Goal: Information Seeking & Learning: Learn about a topic

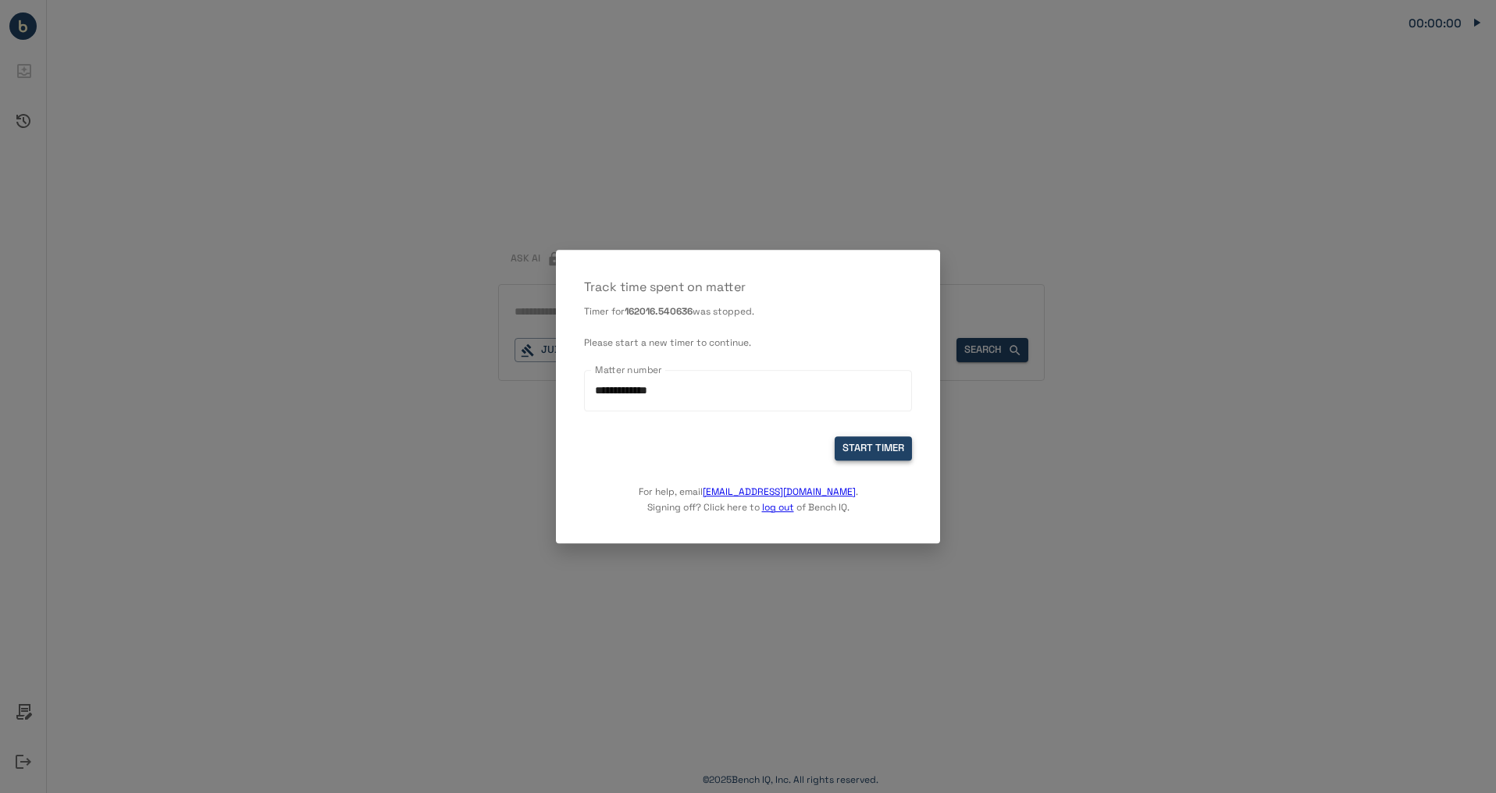
click at [861, 449] on button "START TIMER" at bounding box center [873, 449] width 77 height 24
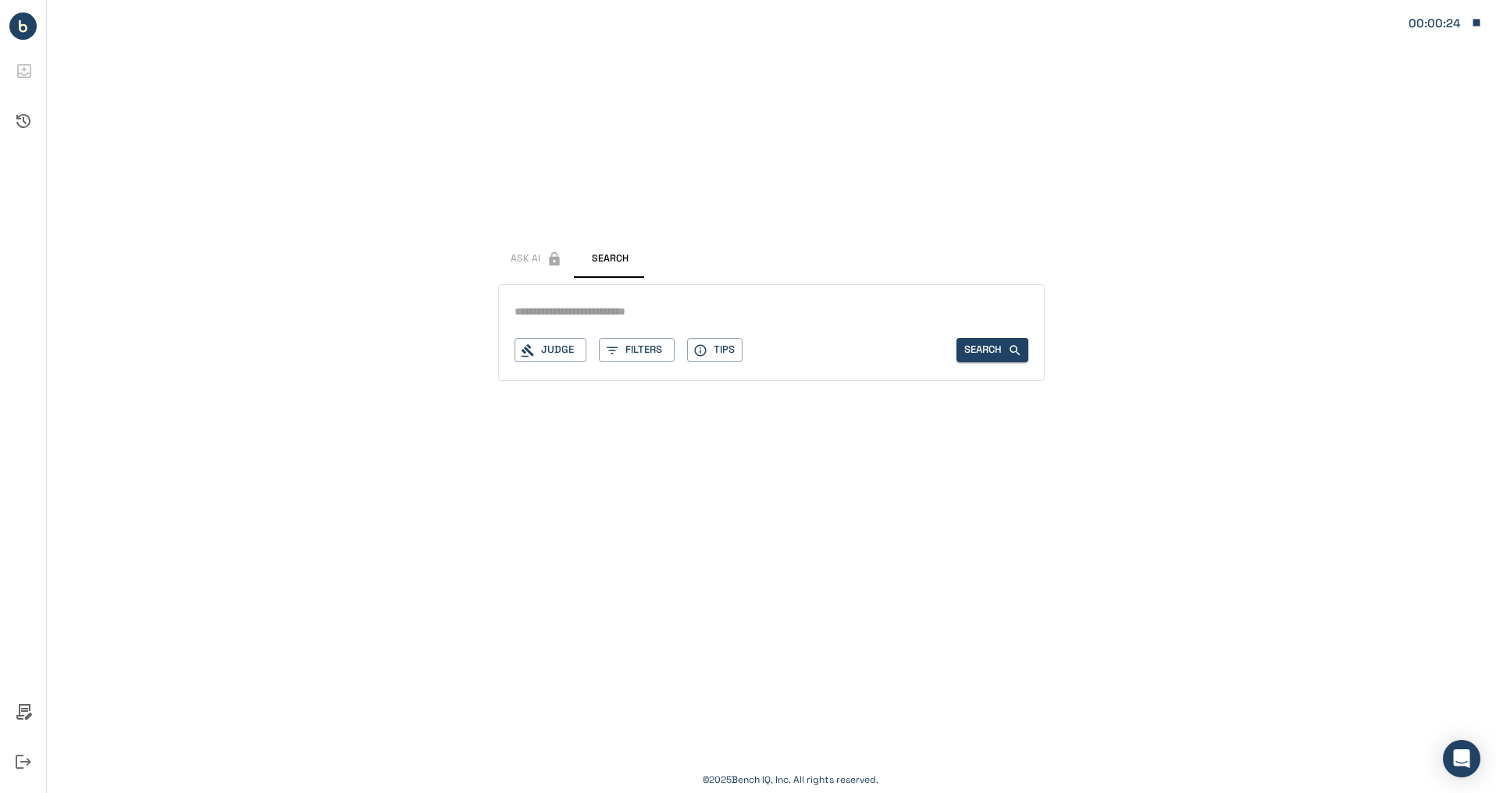
click at [1479, 25] on icon "button" at bounding box center [1477, 23] width 7 height 7
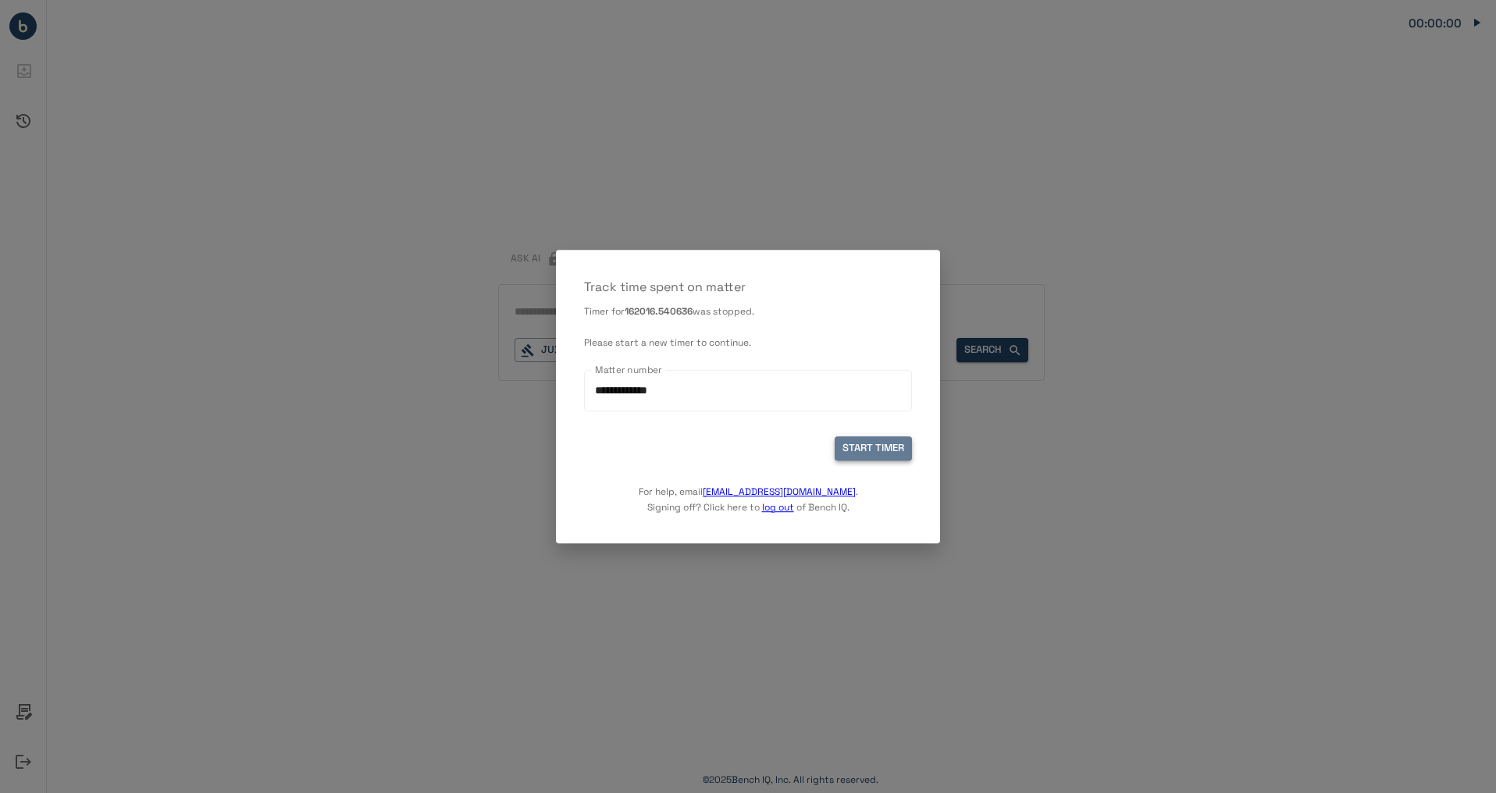
click at [883, 454] on button "START TIMER" at bounding box center [873, 449] width 77 height 24
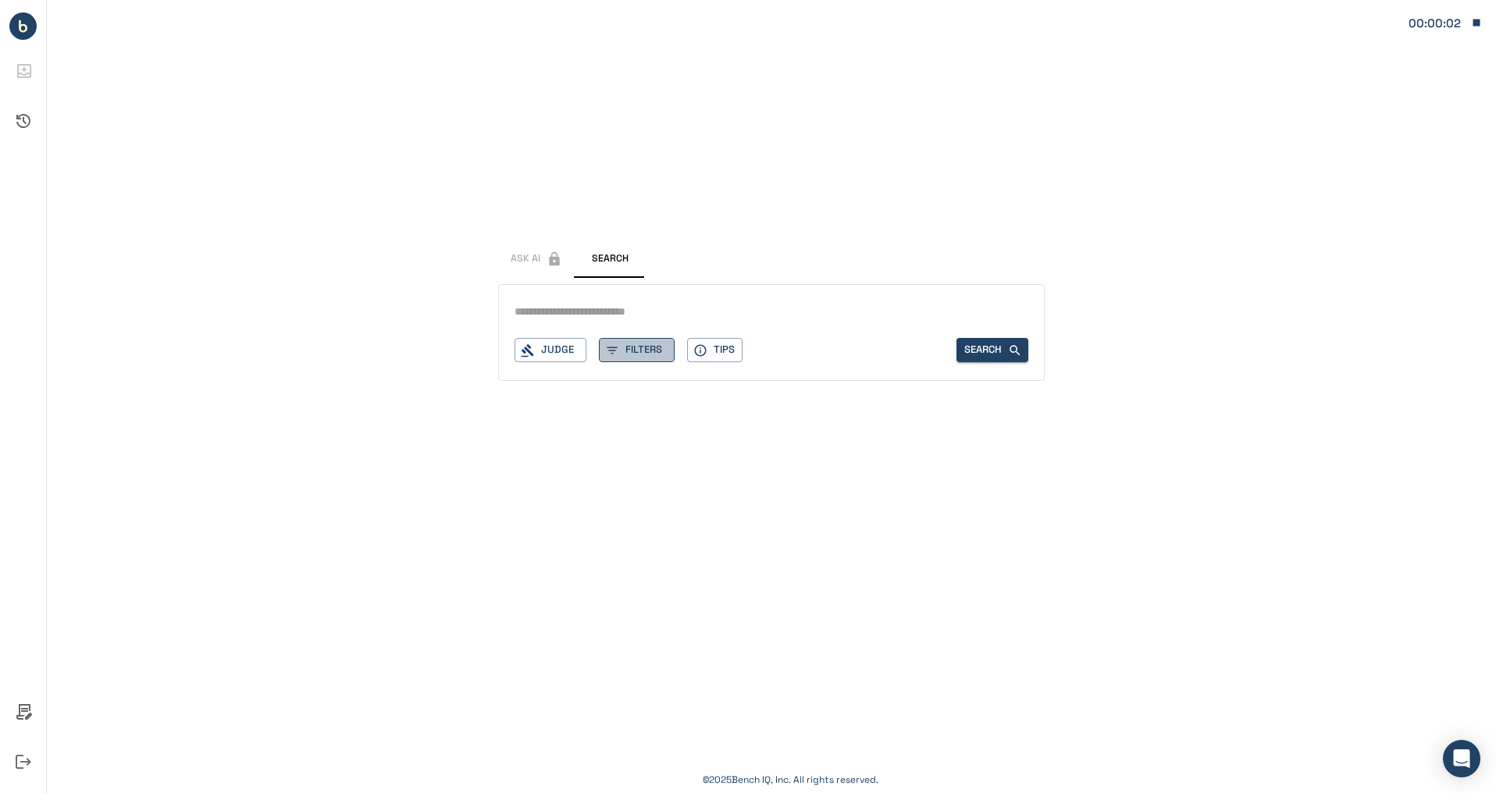
click at [636, 352] on button "Filters" at bounding box center [637, 350] width 76 height 24
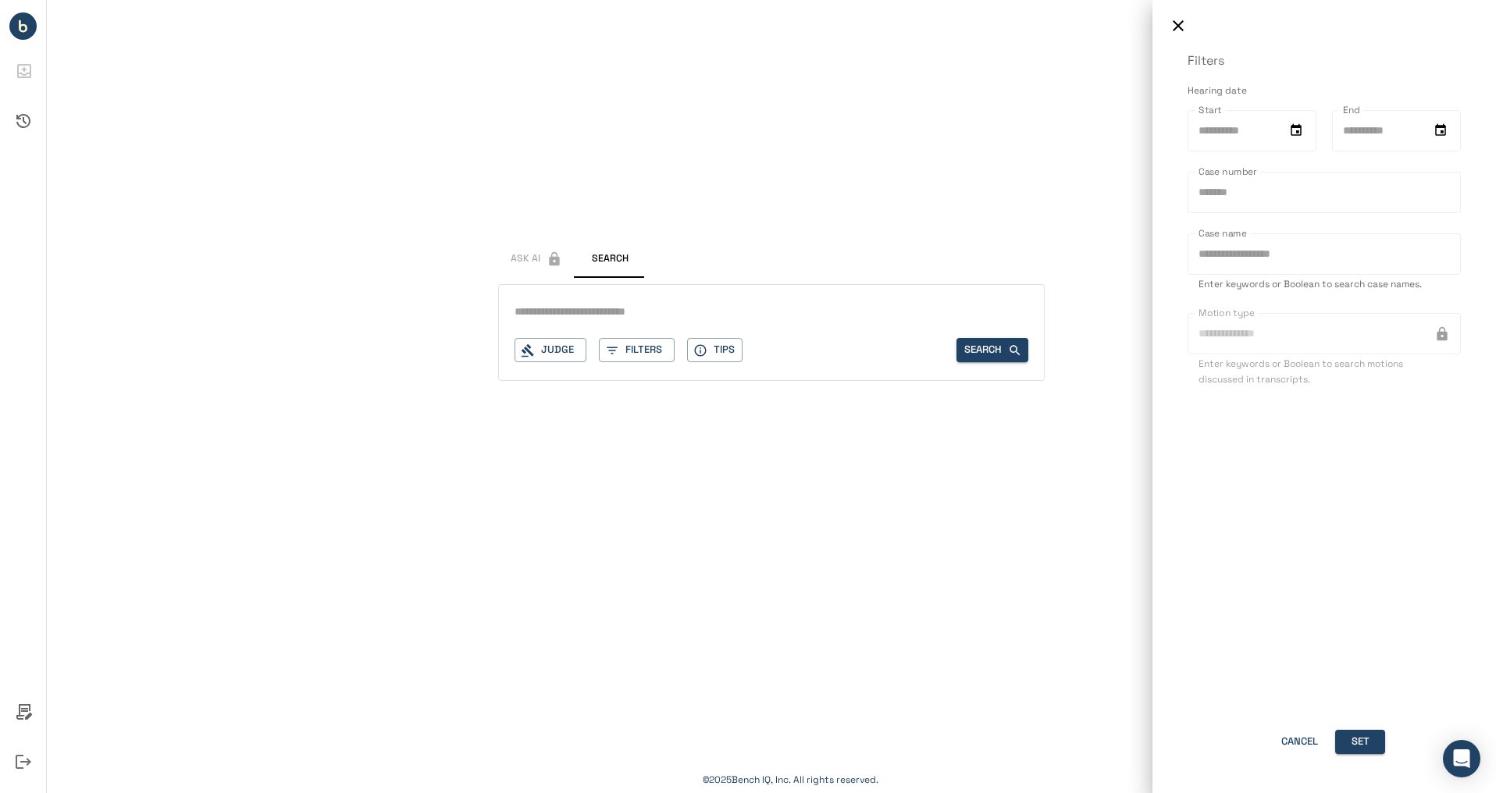
click at [622, 348] on div at bounding box center [748, 396] width 1496 height 793
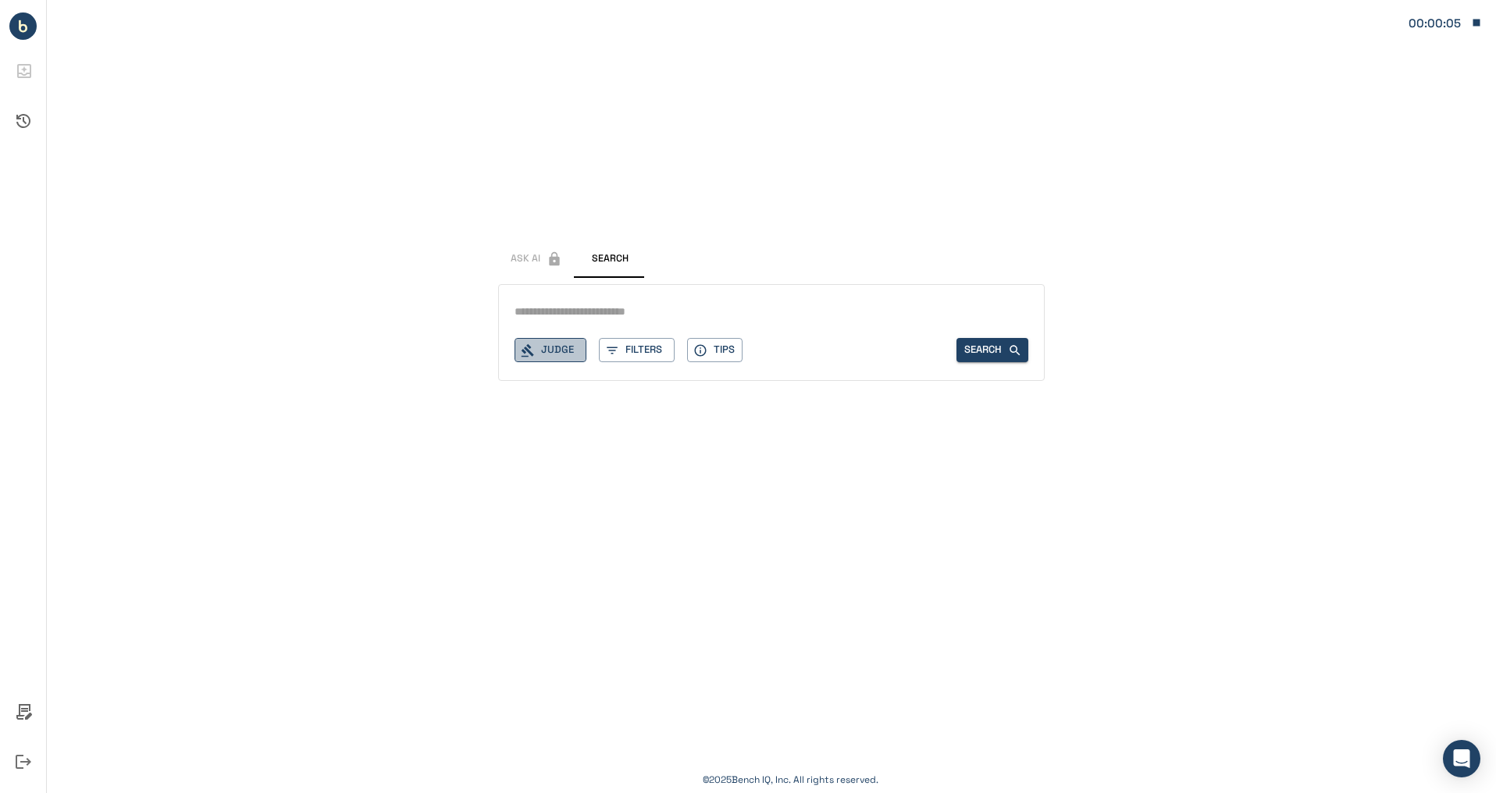
click at [529, 347] on icon "button" at bounding box center [528, 350] width 12 height 13
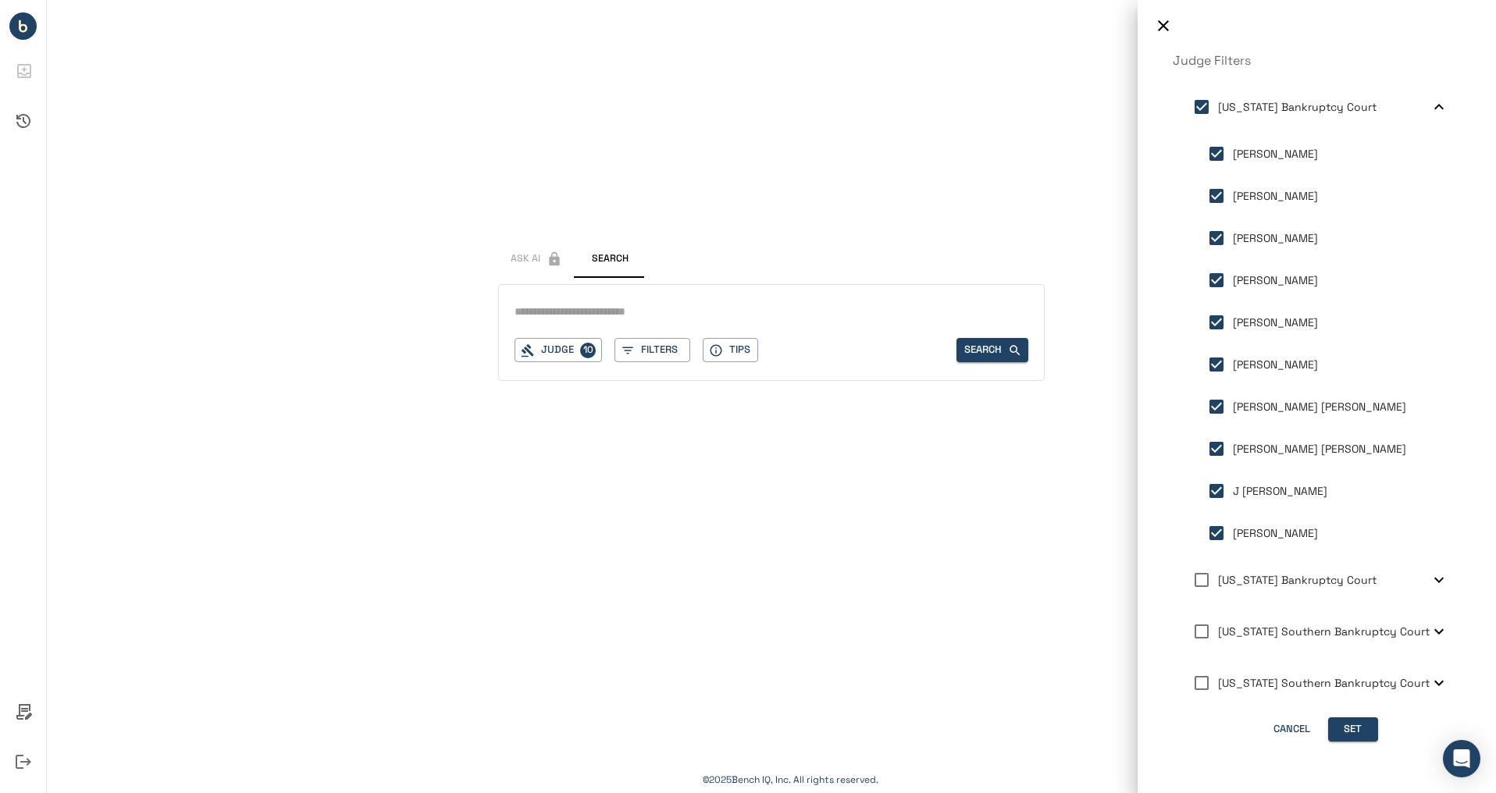
click at [774, 315] on div at bounding box center [748, 396] width 1496 height 793
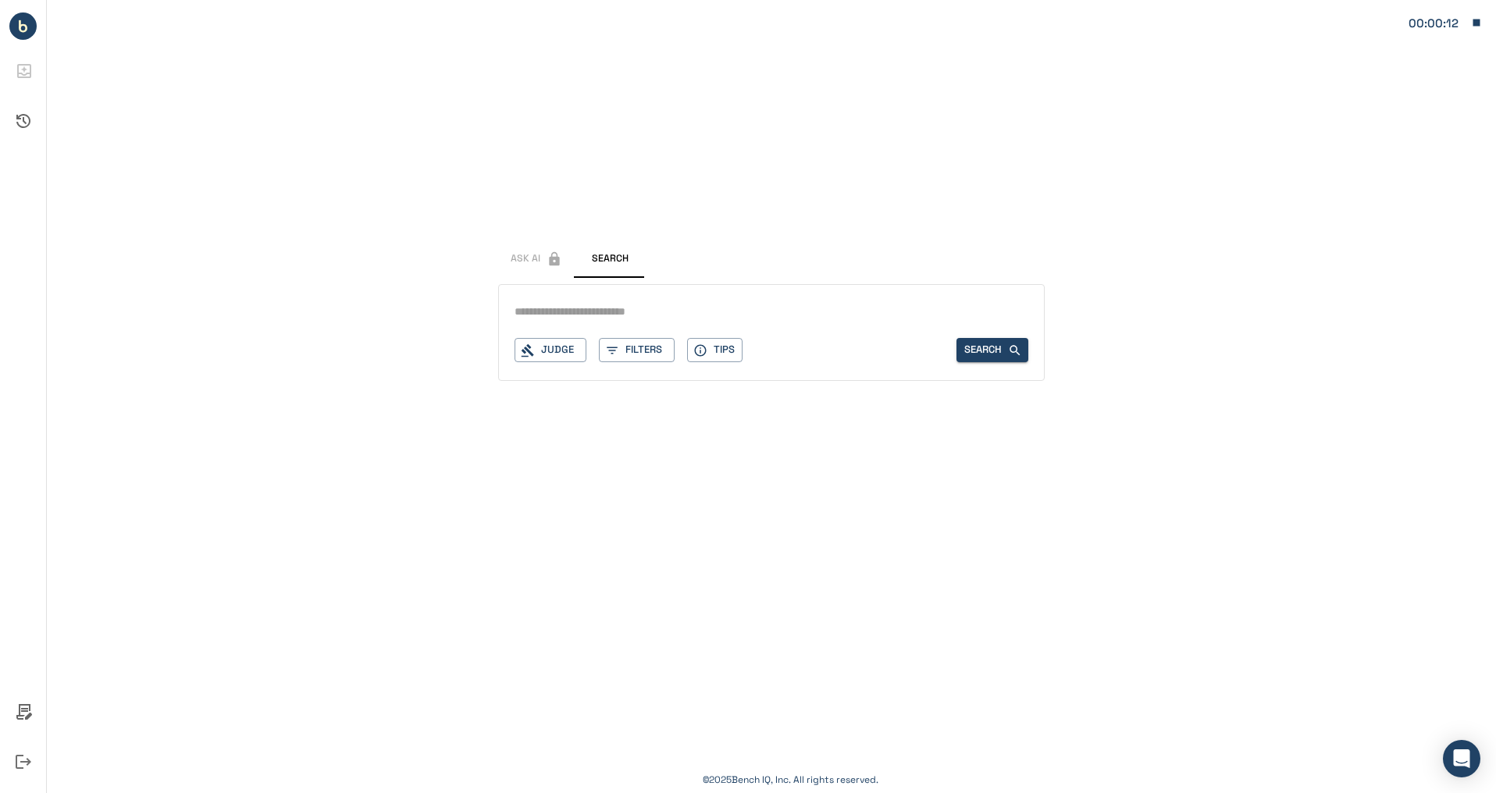
click at [653, 319] on input "text" at bounding box center [772, 312] width 514 height 23
type input "**********"
click at [972, 350] on button "Search" at bounding box center [993, 350] width 72 height 24
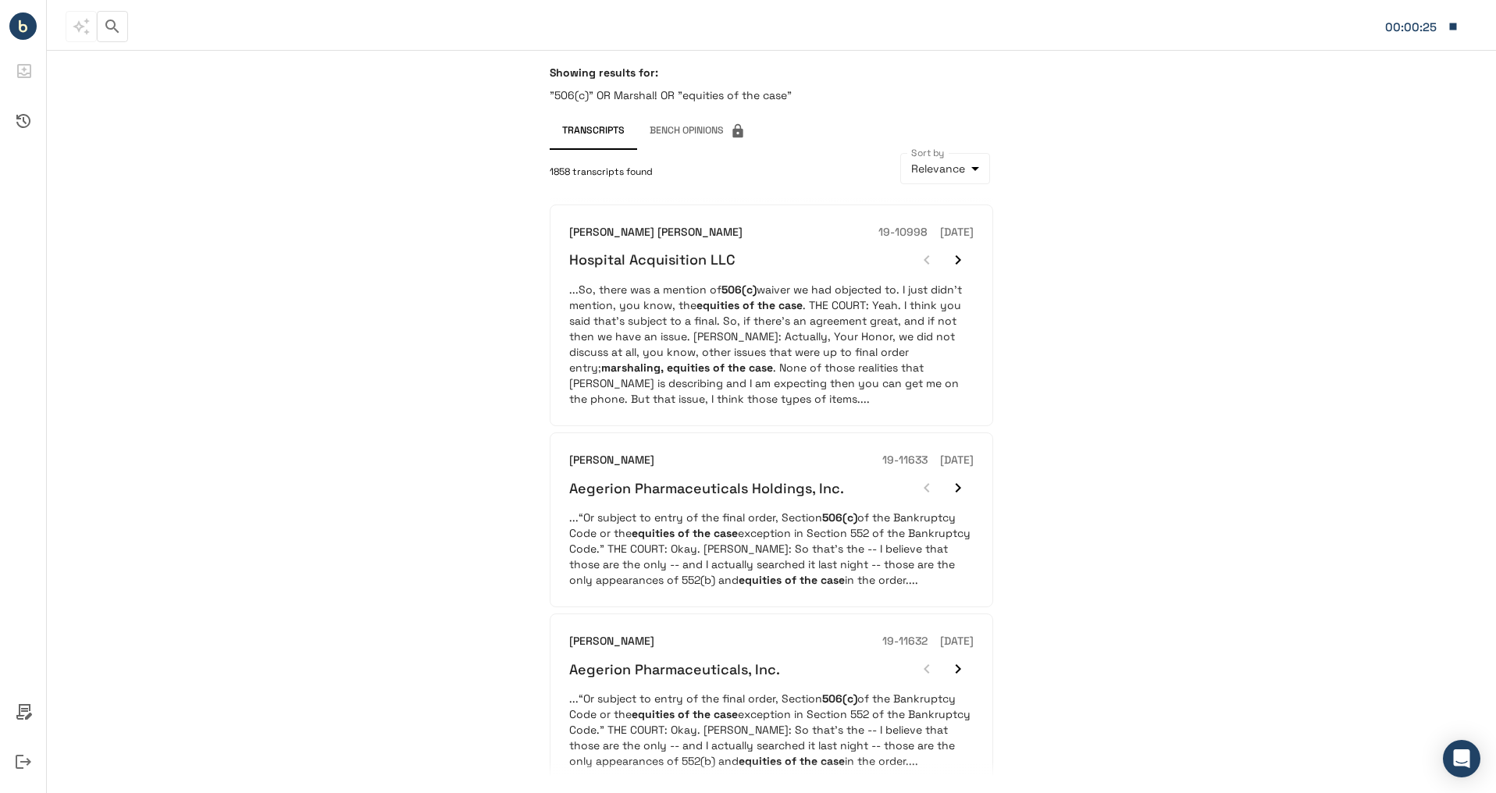
click at [971, 167] on body "**********" at bounding box center [748, 396] width 1496 height 793
click at [936, 237] on li "Newest to Oldest" at bounding box center [944, 233] width 127 height 28
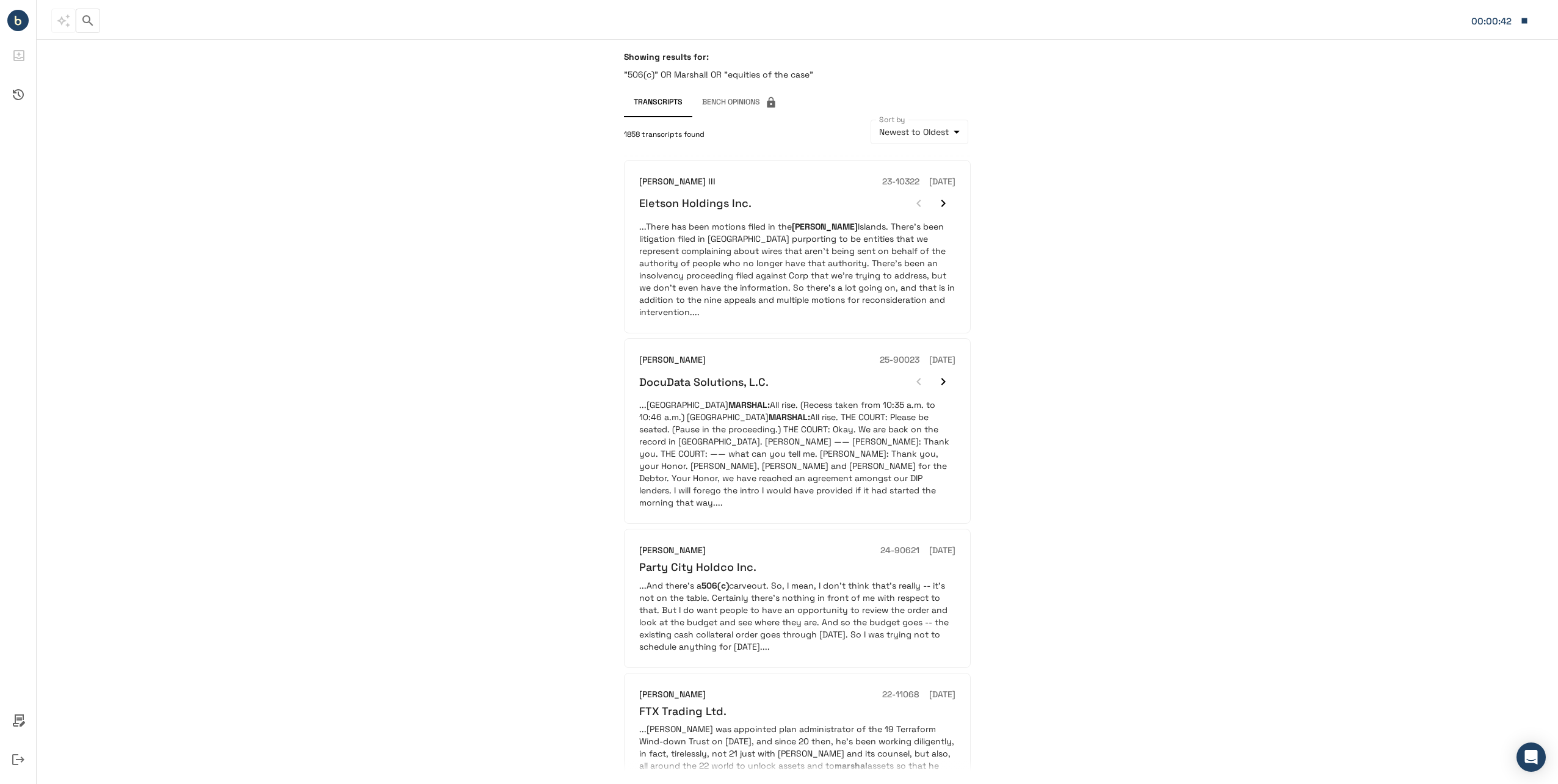
scroll to position [122, 0]
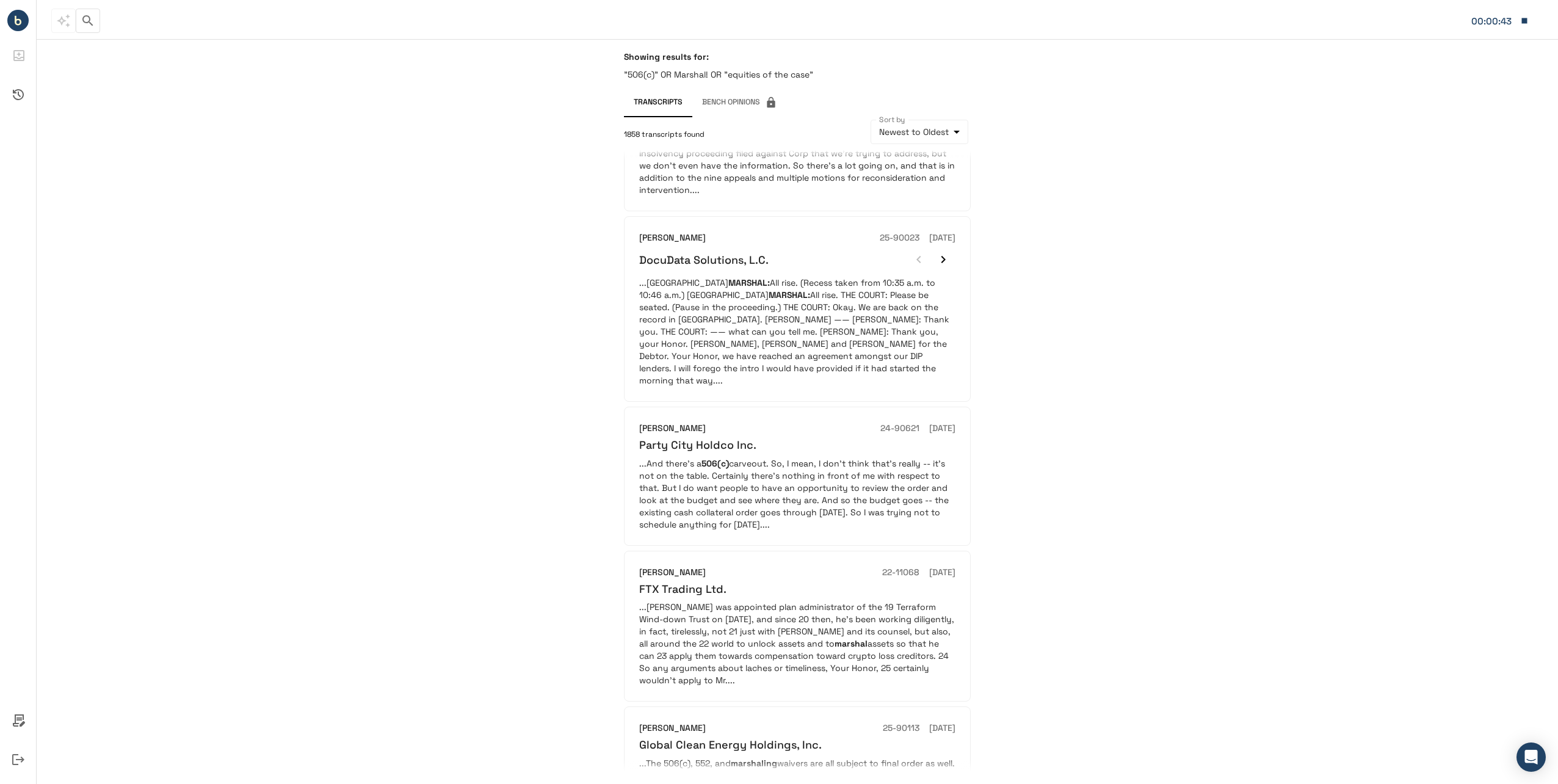
click at [1161, 338] on div "**********" at bounding box center [797, 411] width 1521 height 745
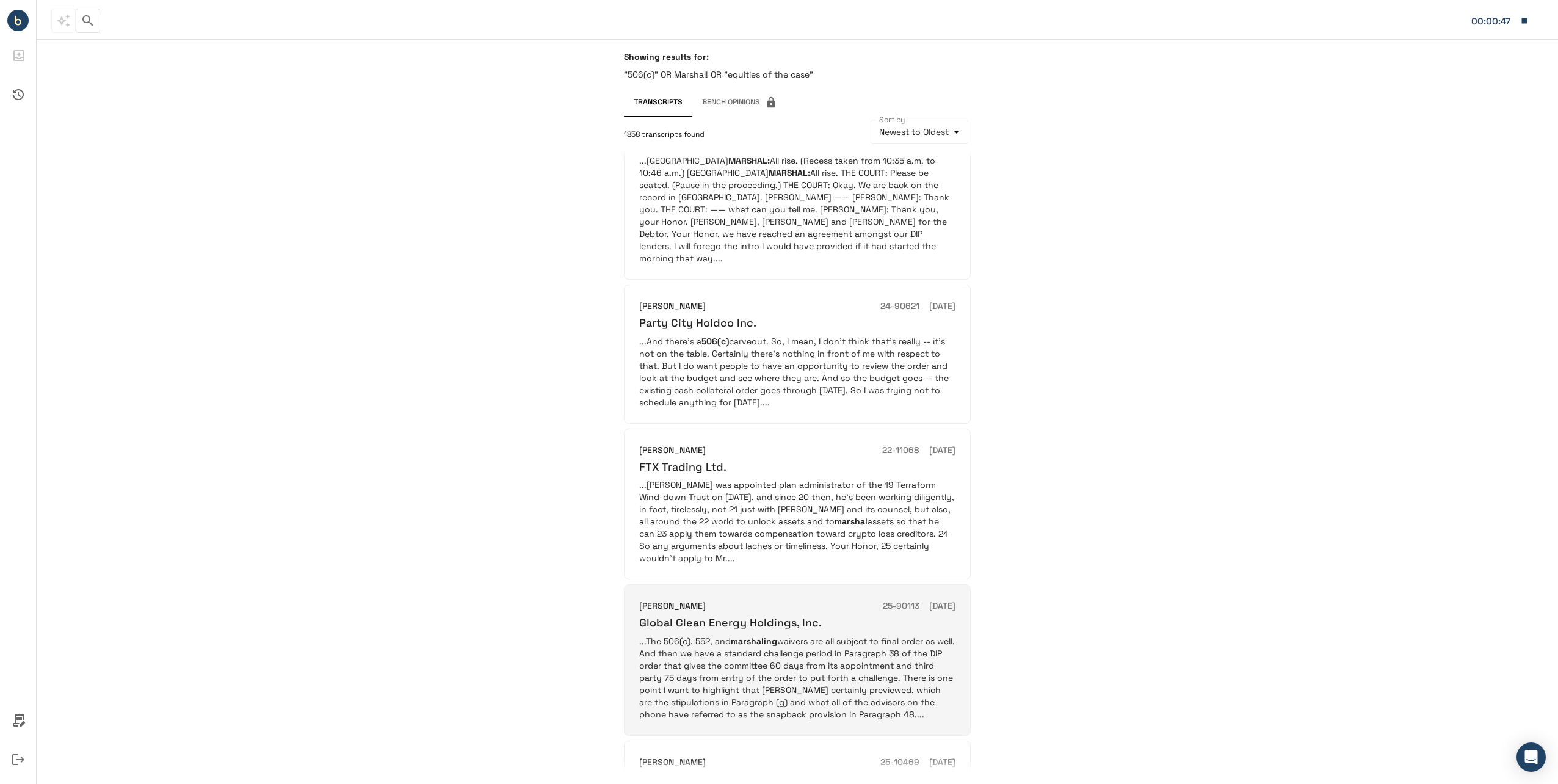
click at [815, 620] on p "...The 506(c), 552, and marshaling waivers are all subject to final order as we…" at bounding box center [797, 677] width 317 height 85
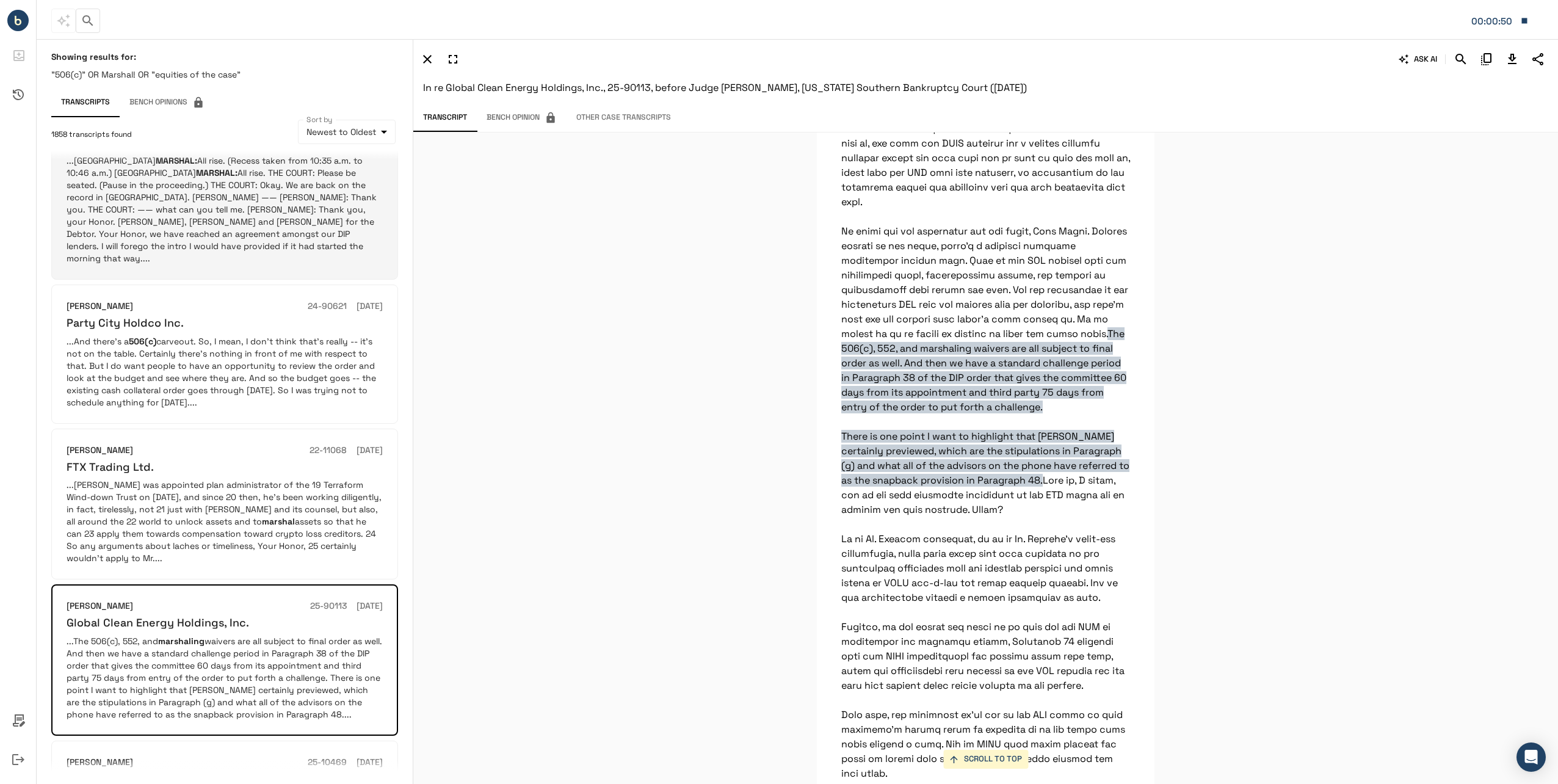
scroll to position [0, 0]
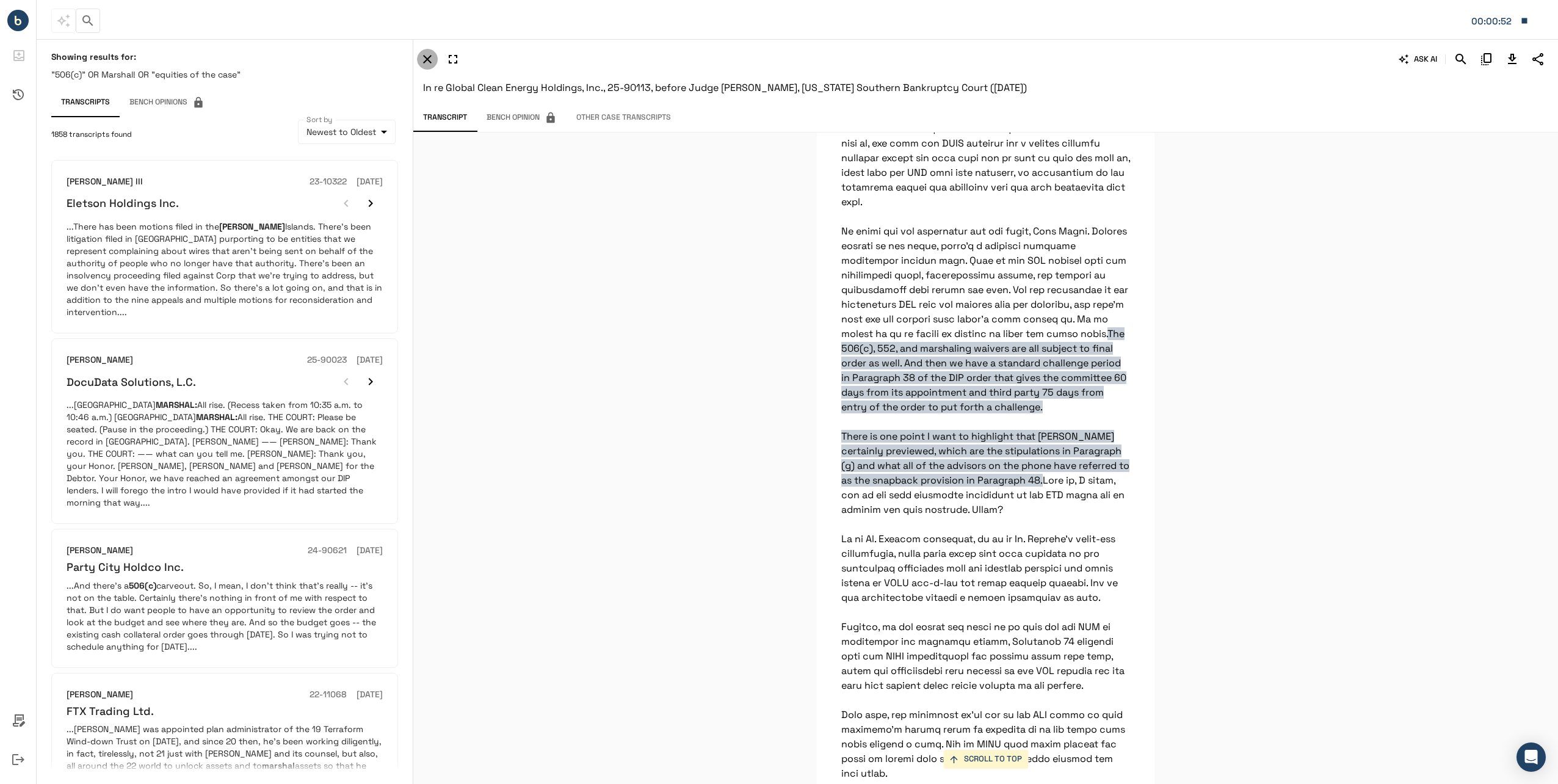
drag, startPoint x: 421, startPoint y: 60, endPoint x: 403, endPoint y: 56, distance: 18.4
click at [421, 60] on icon "button" at bounding box center [427, 59] width 15 height 15
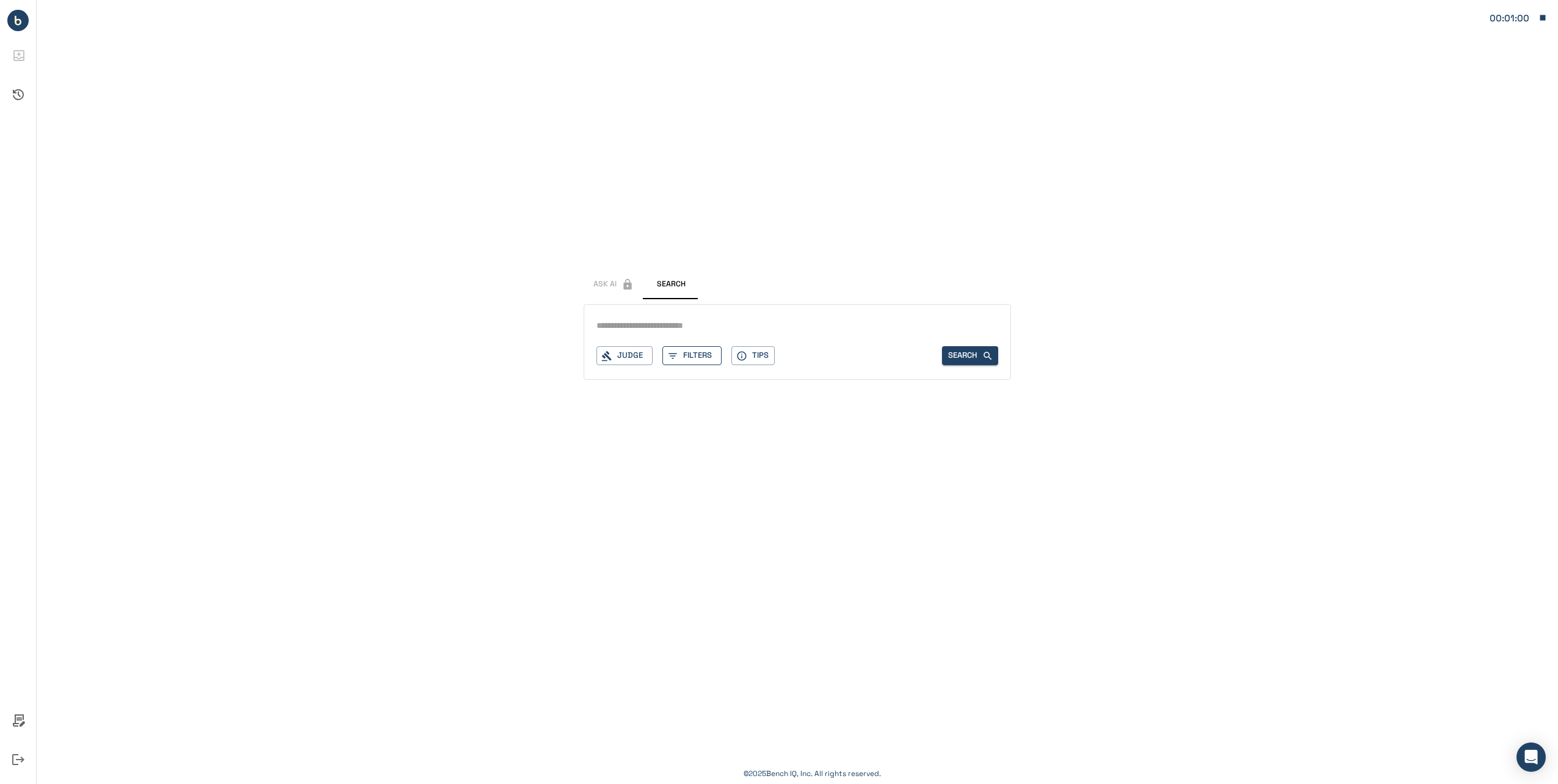
click at [689, 363] on button "Filters" at bounding box center [692, 356] width 59 height 19
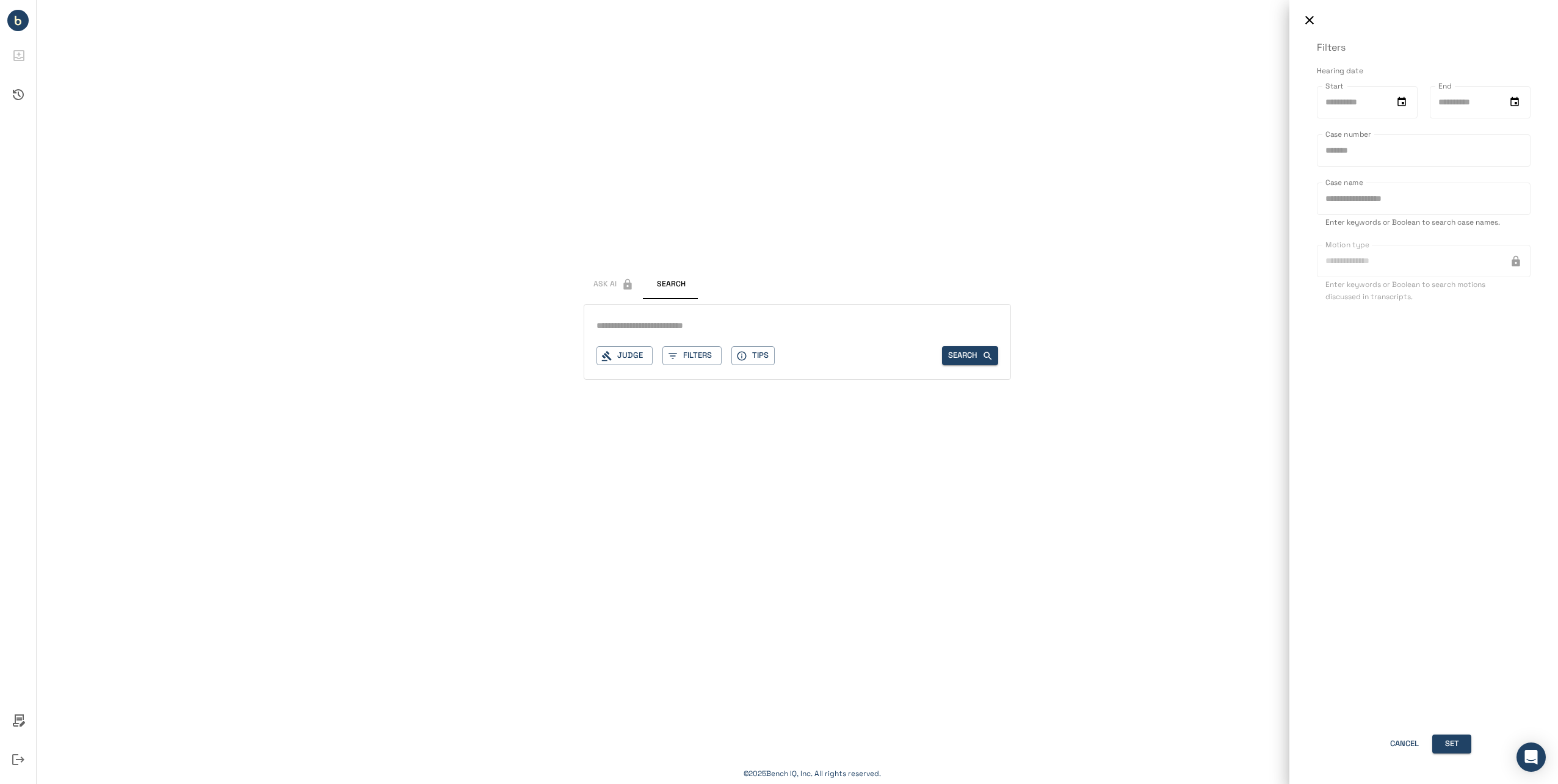
click at [631, 360] on div at bounding box center [779, 392] width 1558 height 784
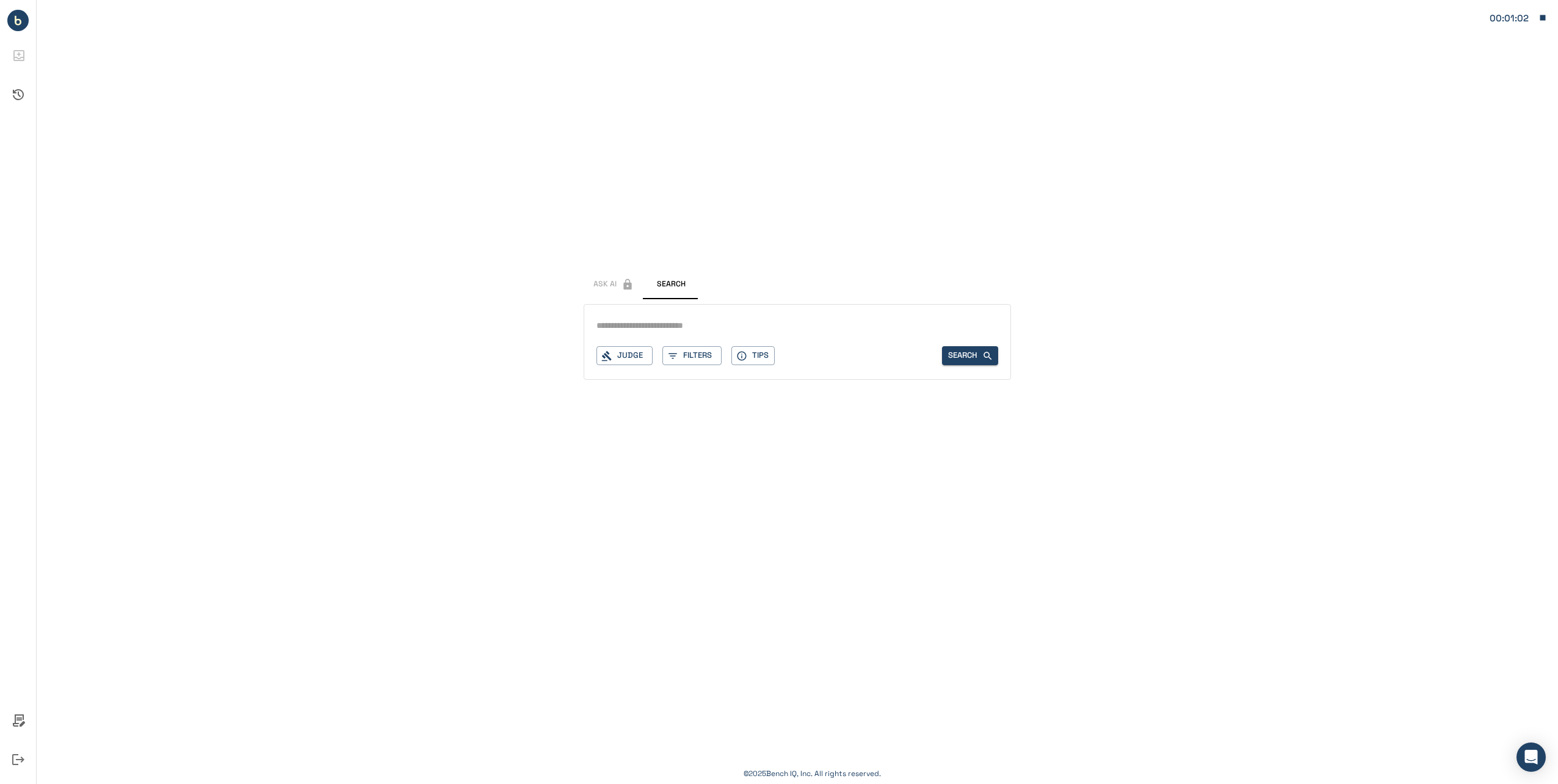
click at [631, 359] on button "Judge" at bounding box center [625, 356] width 56 height 19
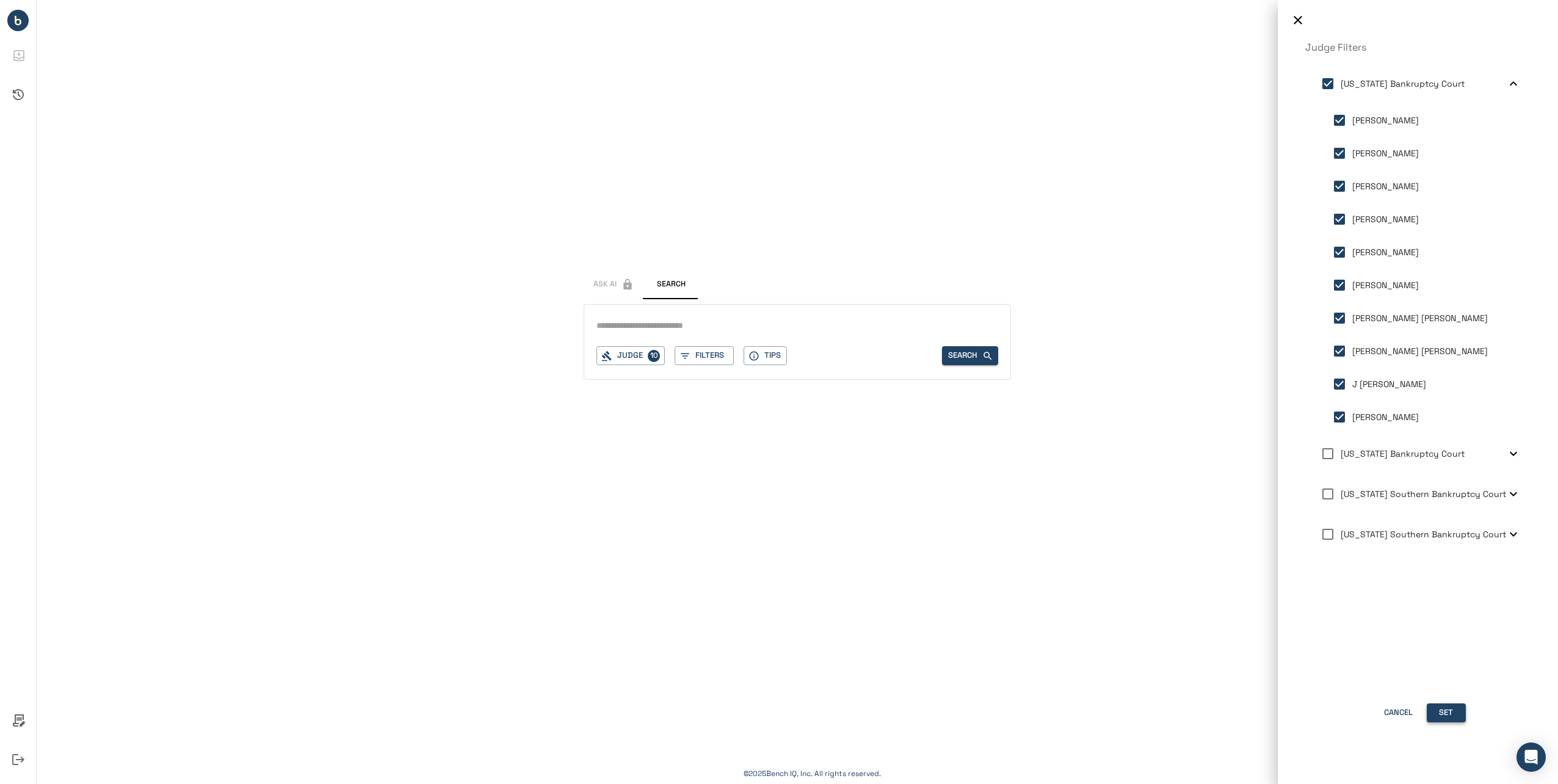
click at [1169, 620] on button "Set" at bounding box center [1446, 713] width 39 height 19
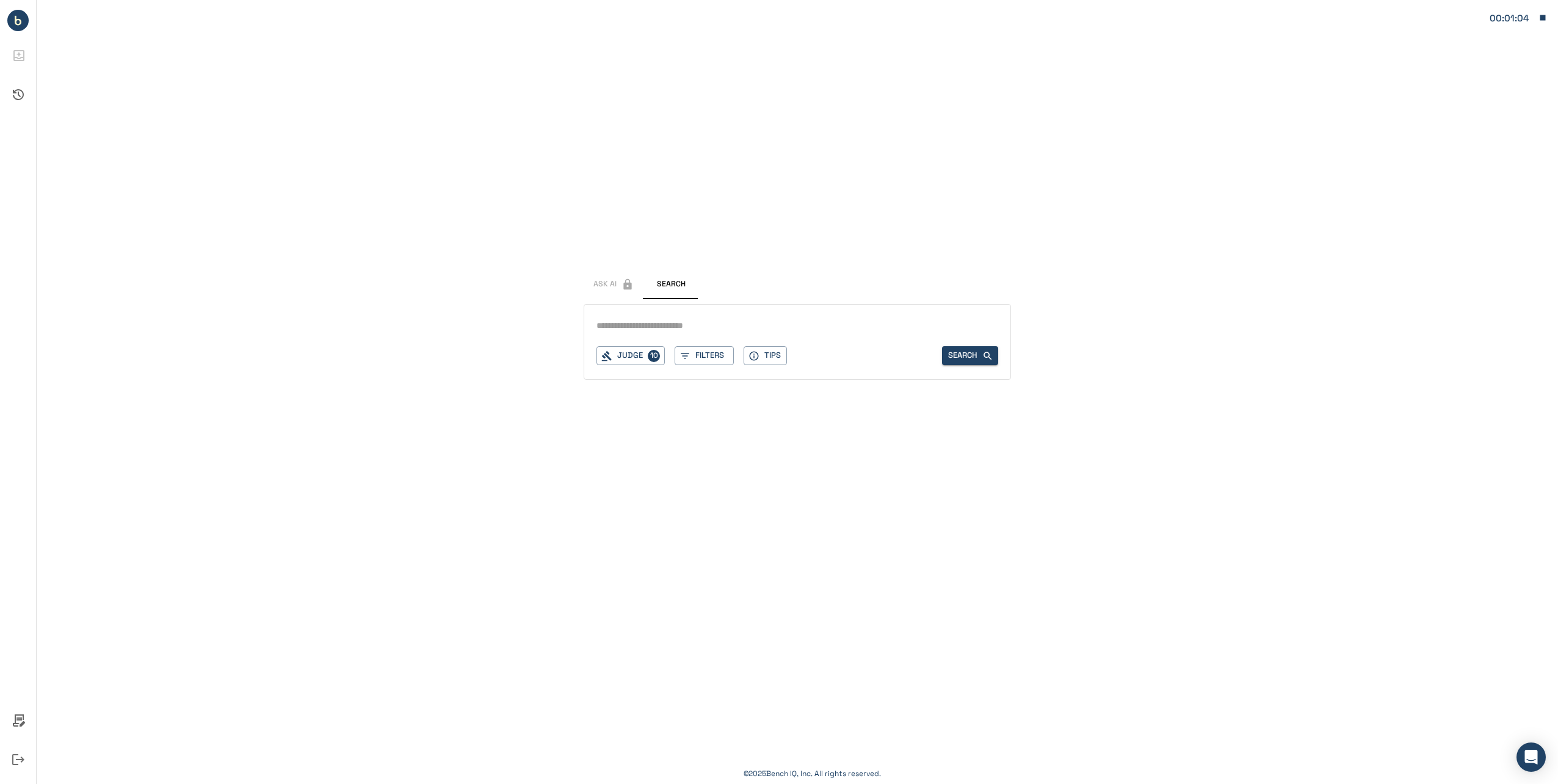
click at [711, 326] on input "text" at bounding box center [797, 325] width 402 height 18
click at [780, 326] on input "text" at bounding box center [797, 325] width 402 height 18
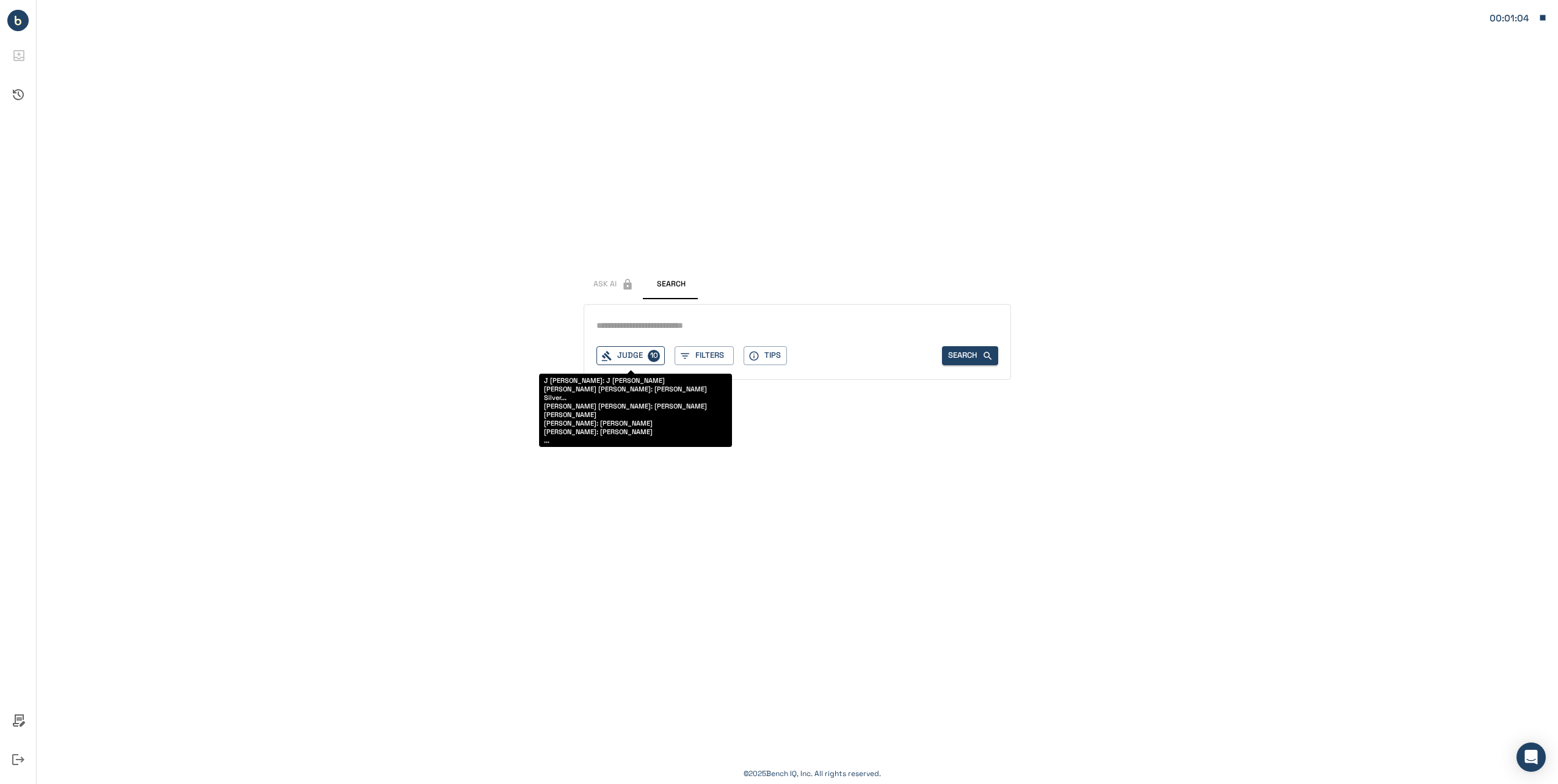
click at [637, 358] on button "Judge 10" at bounding box center [630, 356] width 68 height 19
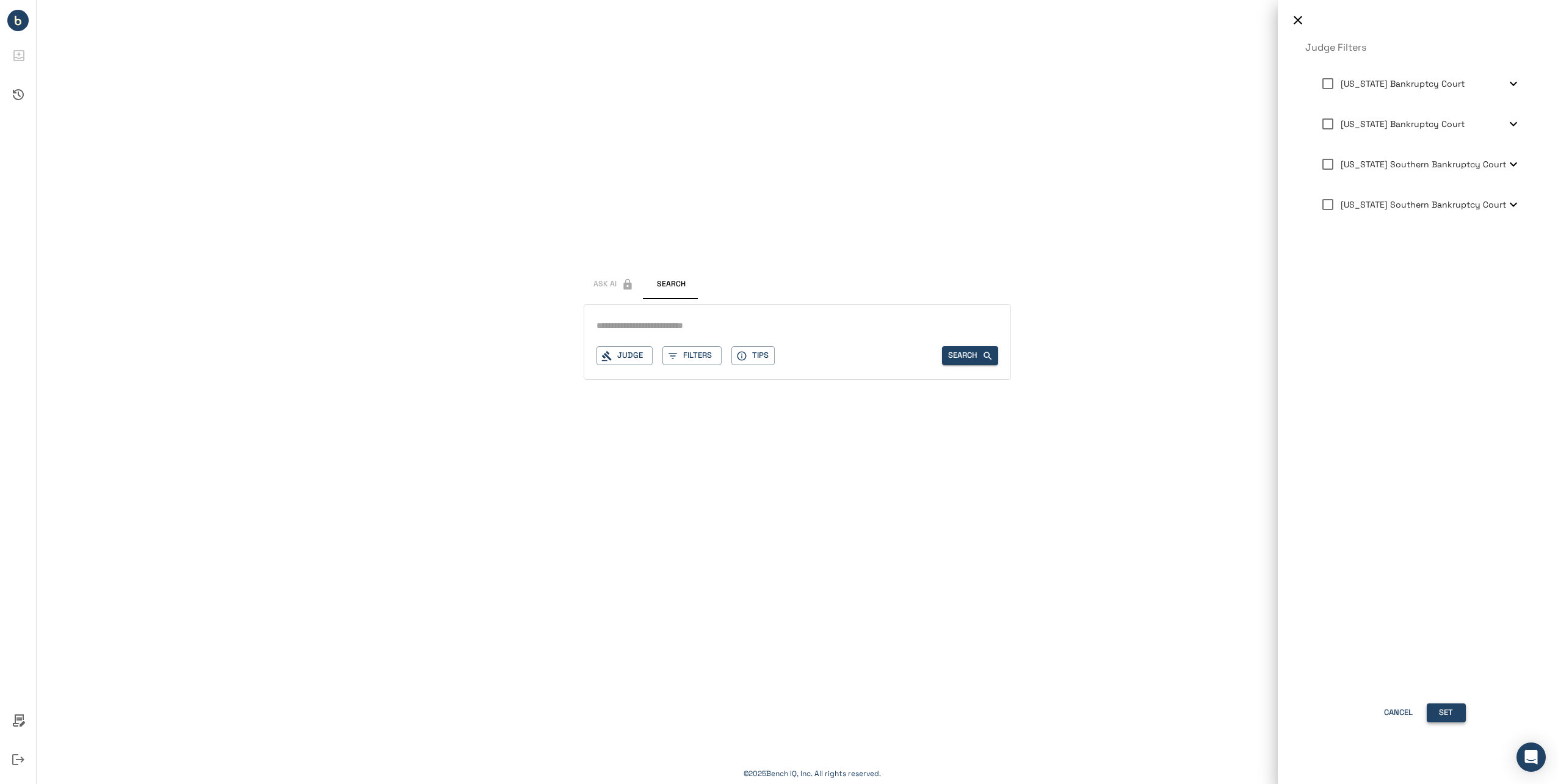
click at [1169, 620] on button "Set" at bounding box center [1446, 713] width 39 height 19
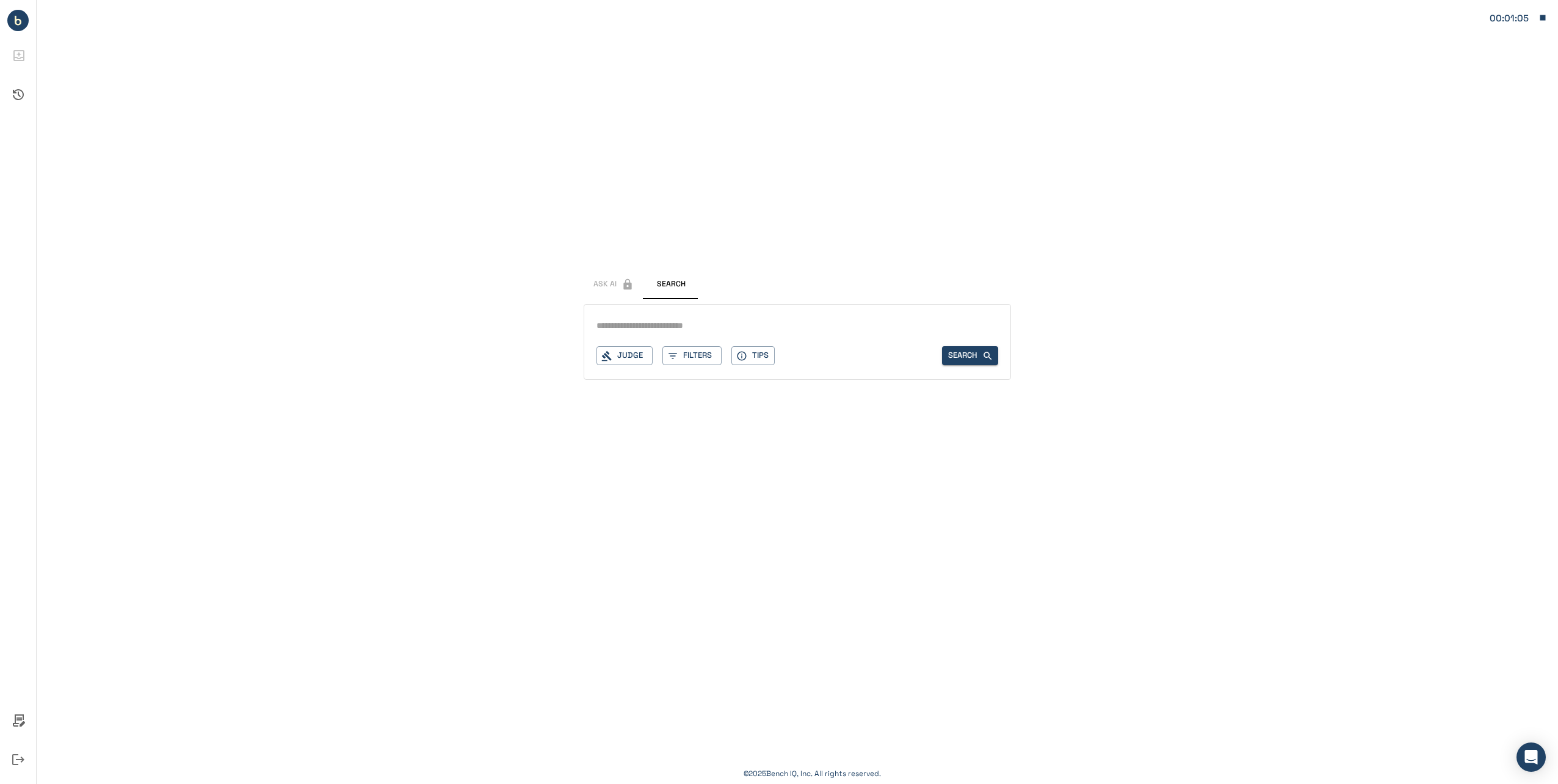
drag, startPoint x: 695, startPoint y: 319, endPoint x: 688, endPoint y: 326, distance: 9.9
click at [695, 319] on input "text" at bounding box center [797, 325] width 402 height 18
click at [688, 329] on input "text" at bounding box center [797, 325] width 402 height 18
click at [689, 328] on input "text" at bounding box center [797, 325] width 402 height 18
click at [378, 380] on div "Ask AI Search Judge Filters Tips Search" at bounding box center [797, 392] width 1521 height 784
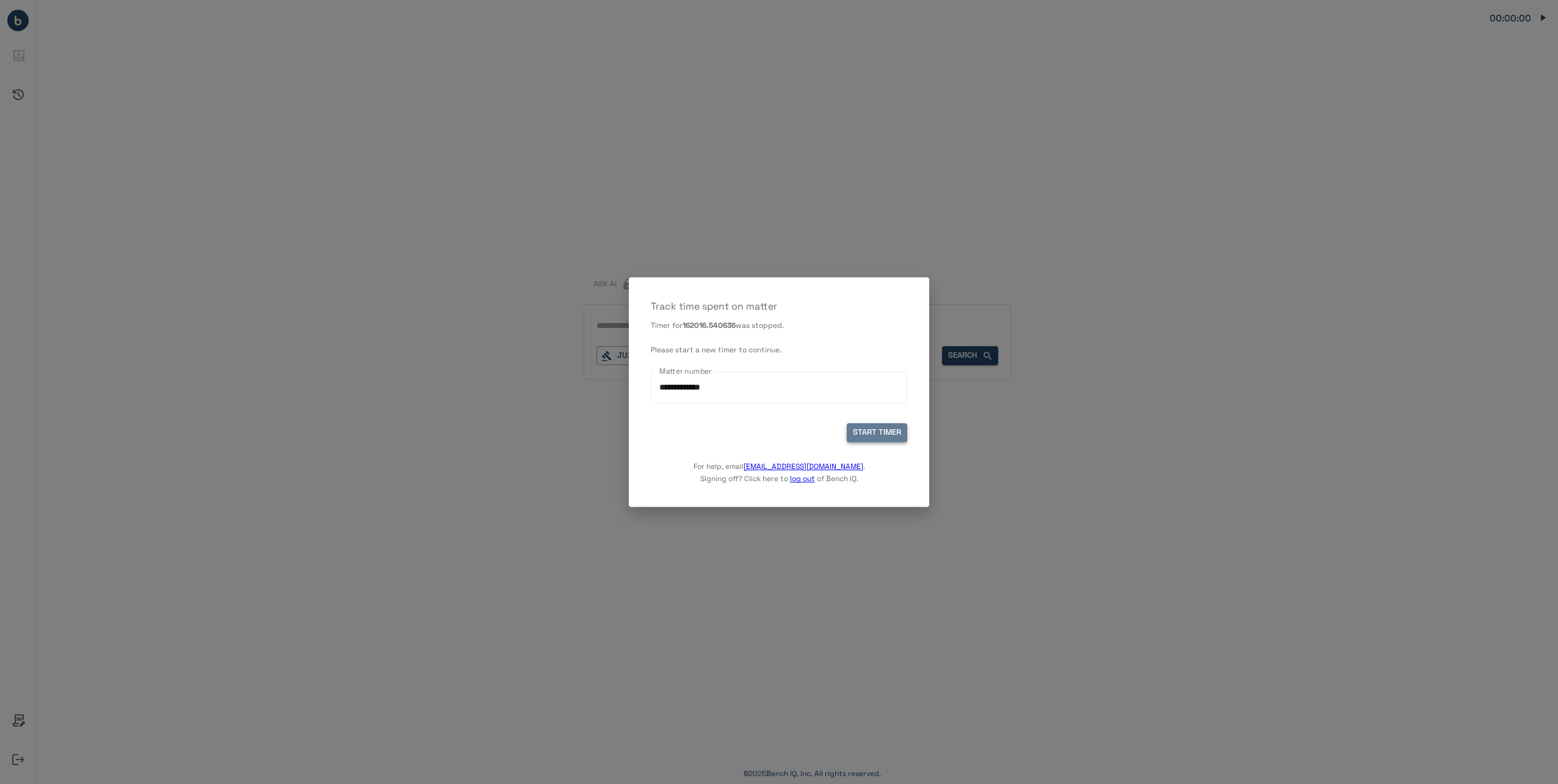
click at [874, 433] on button "START TIMER" at bounding box center [876, 432] width 60 height 19
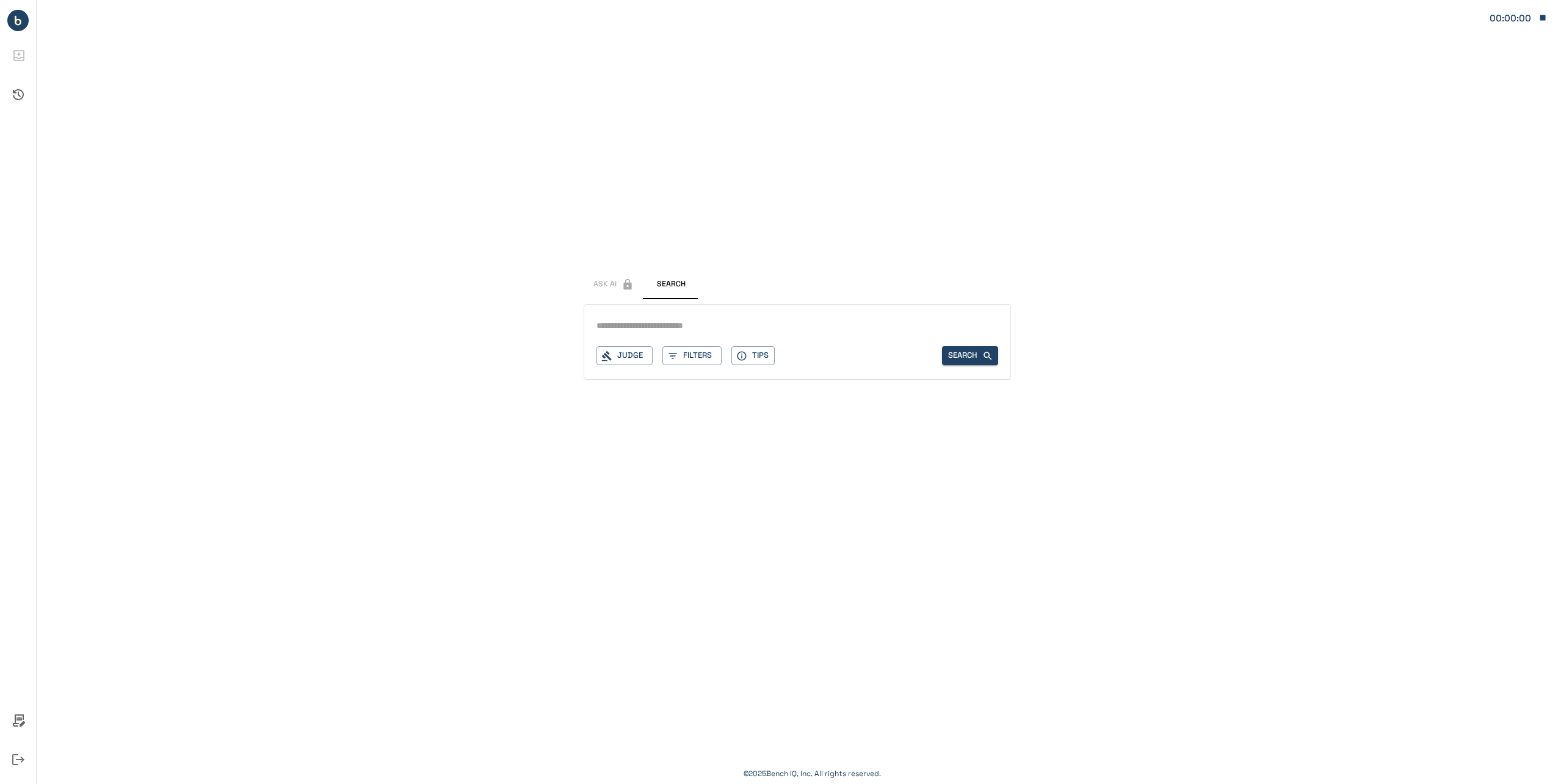
click at [662, 324] on input "text" at bounding box center [797, 325] width 402 height 18
type input "**********"
drag, startPoint x: 408, startPoint y: 324, endPoint x: 339, endPoint y: 323, distance: 69.0
click at [339, 323] on div "**********" at bounding box center [797, 392] width 1521 height 784
click at [632, 358] on button "Judge" at bounding box center [625, 356] width 56 height 19
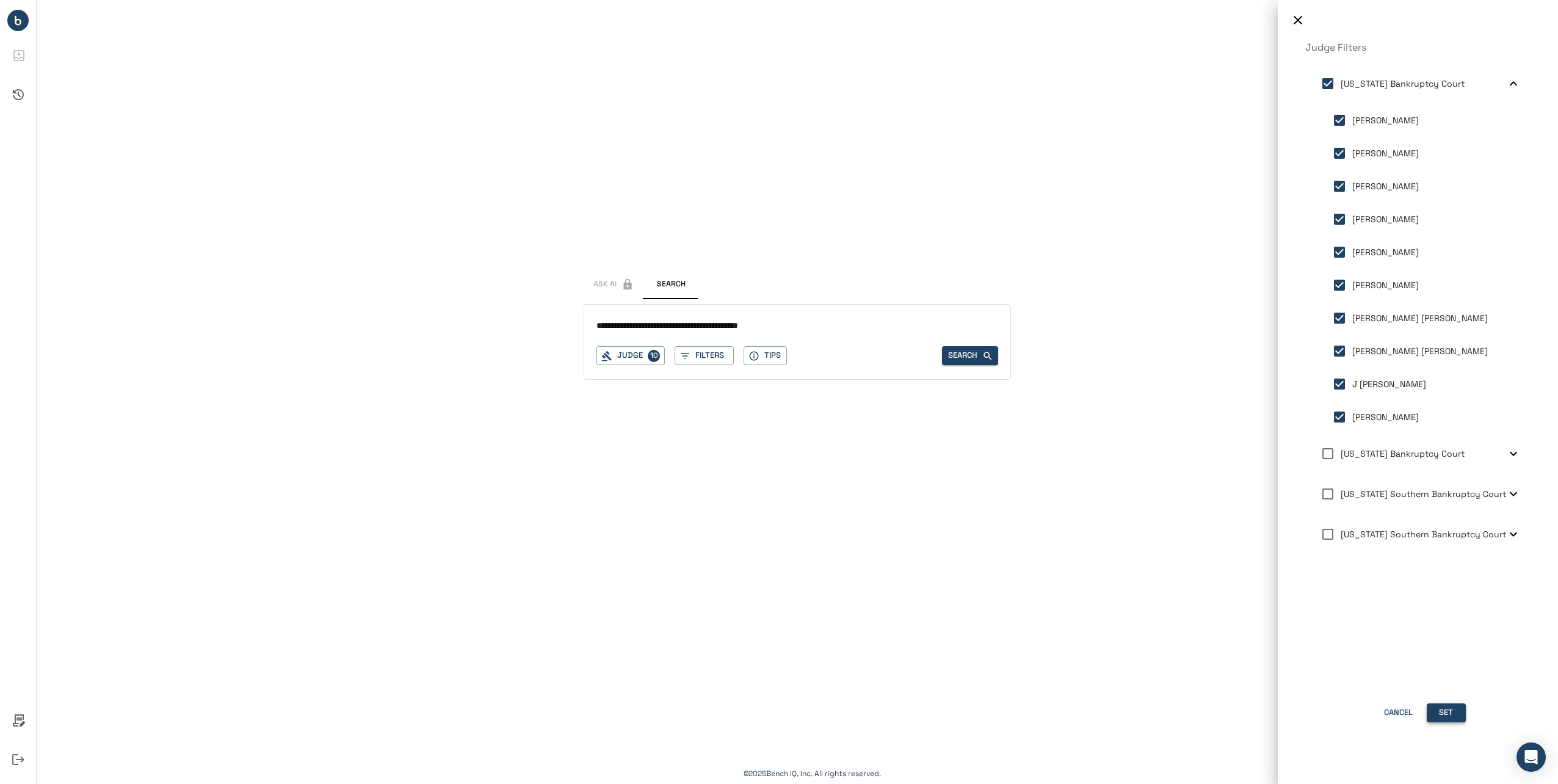
click at [1453, 712] on button "Set" at bounding box center [1446, 713] width 39 height 19
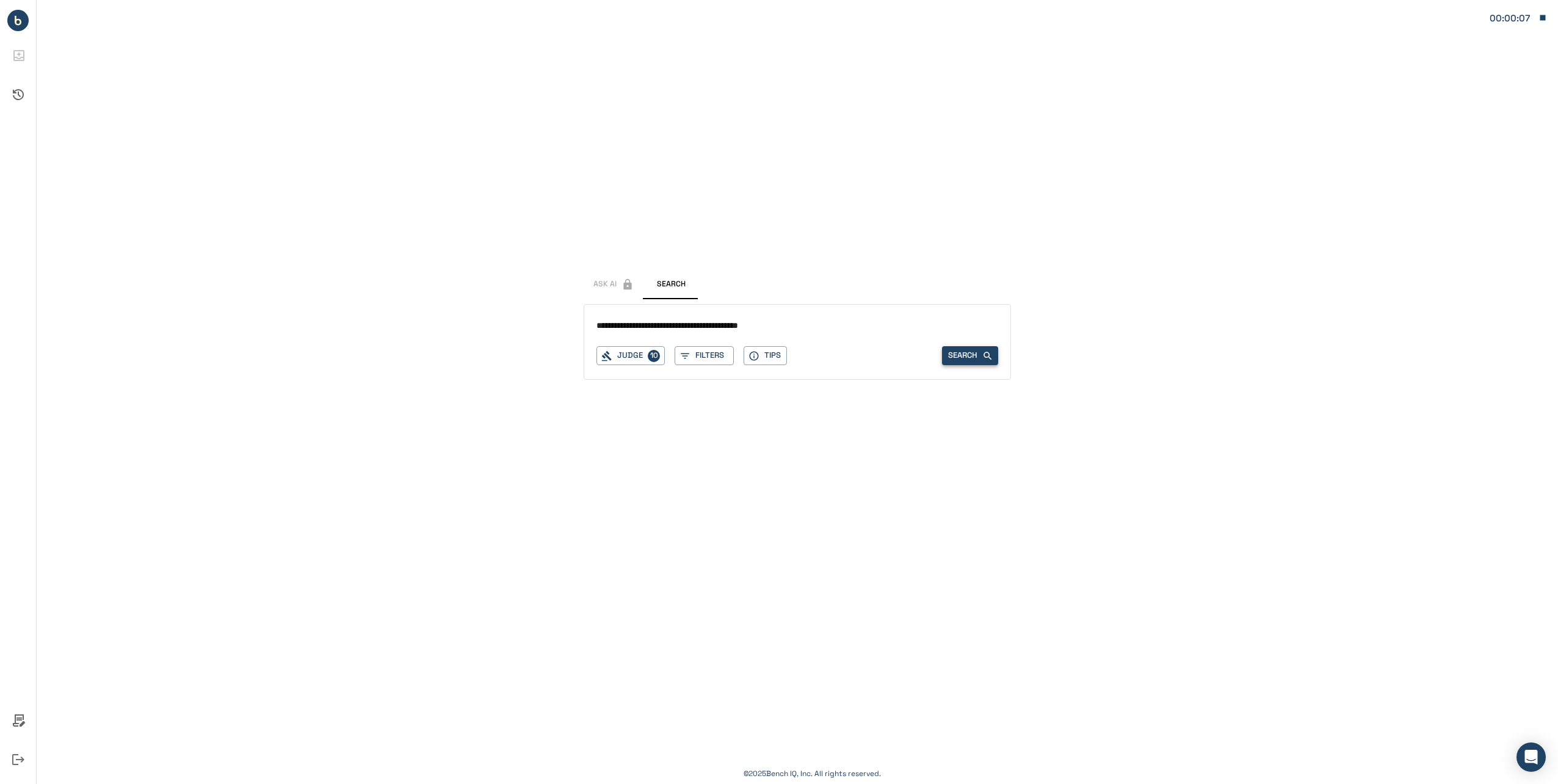
click at [969, 349] on button "Search" at bounding box center [970, 356] width 56 height 19
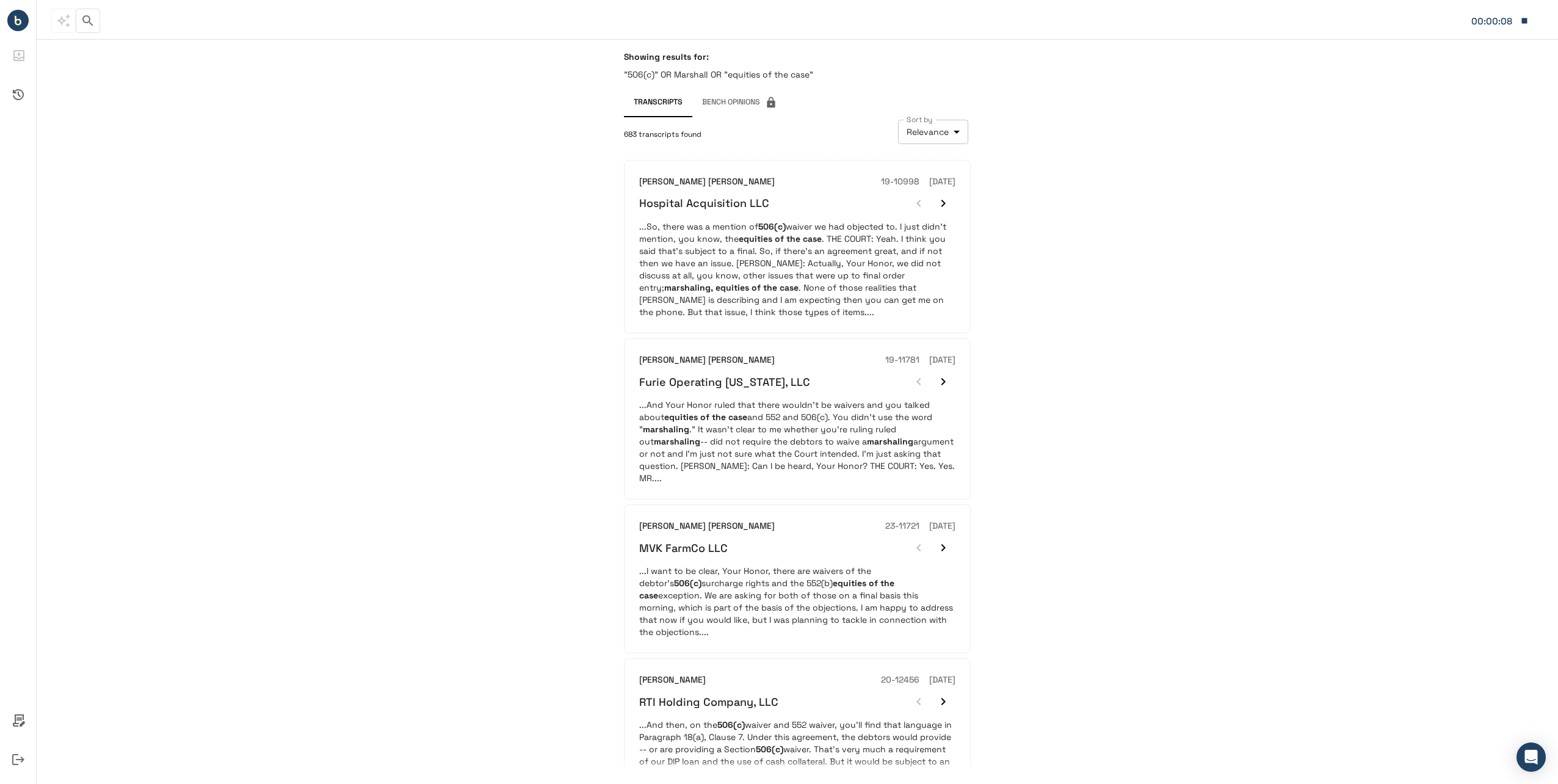
click at [936, 136] on body "**********" at bounding box center [779, 392] width 1558 height 784
click at [953, 184] on li "Newest to Oldest" at bounding box center [932, 182] width 99 height 22
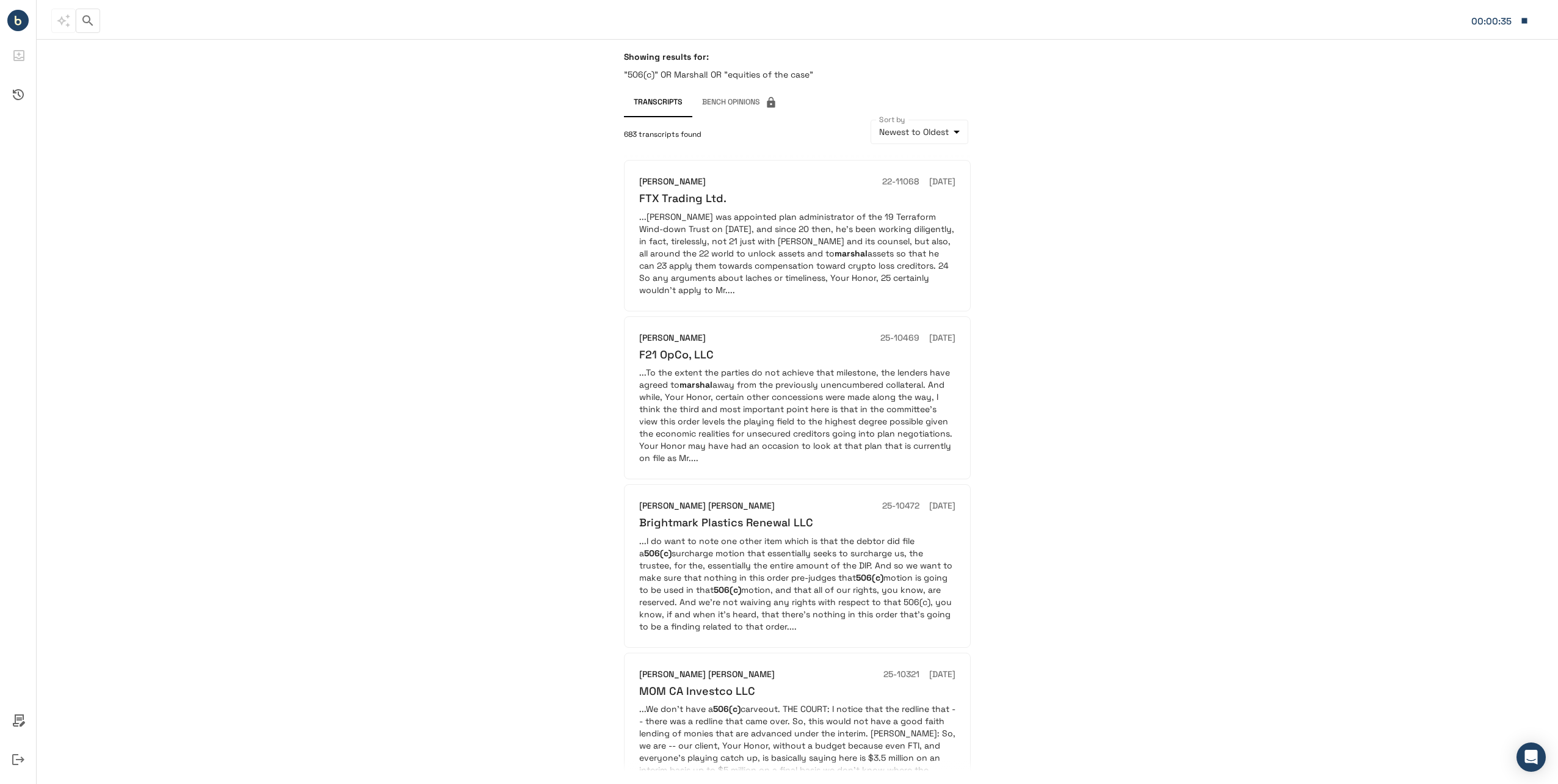
click at [1291, 372] on div "**********" at bounding box center [797, 411] width 1521 height 745
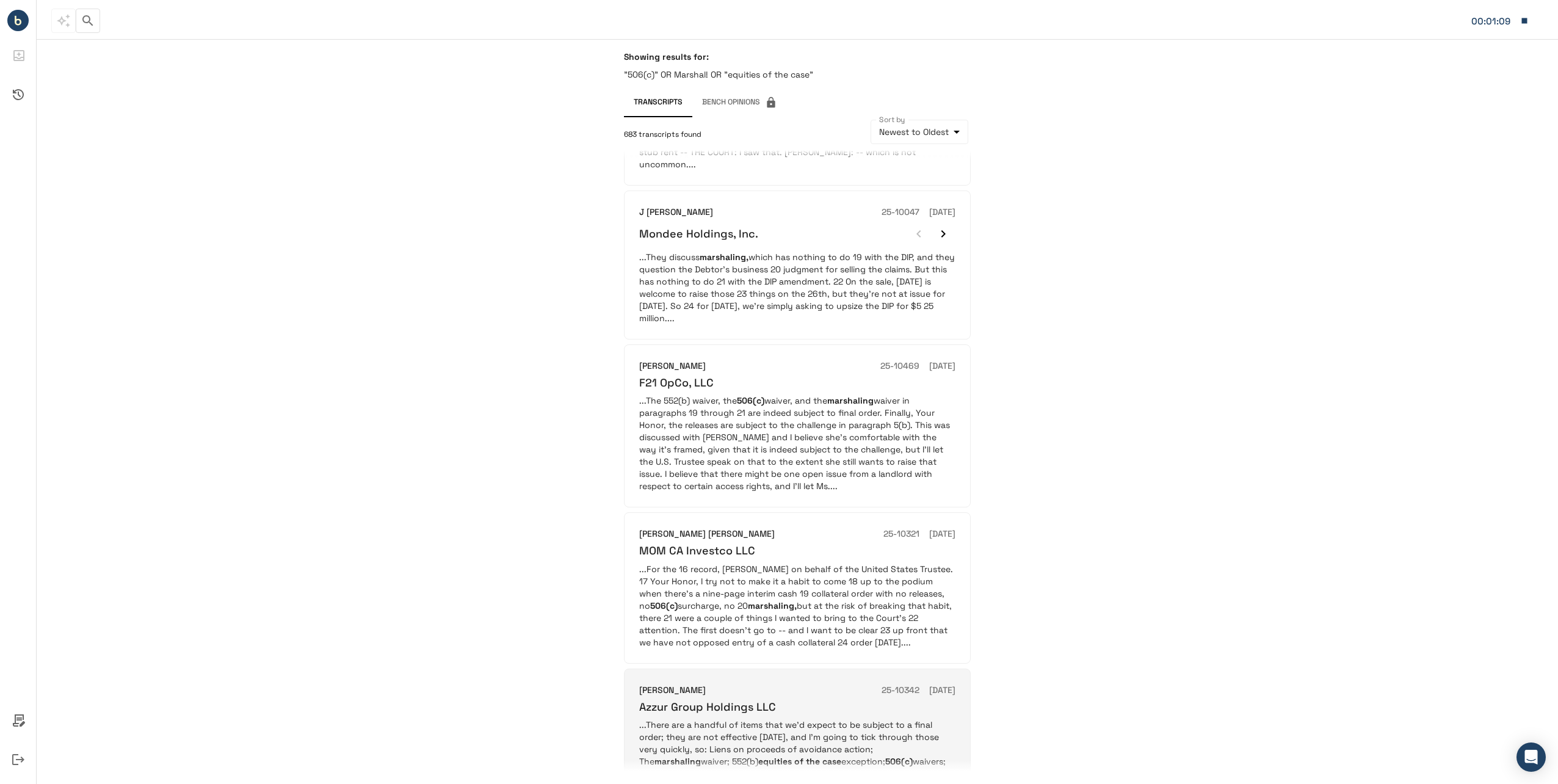
scroll to position [1069, 0]
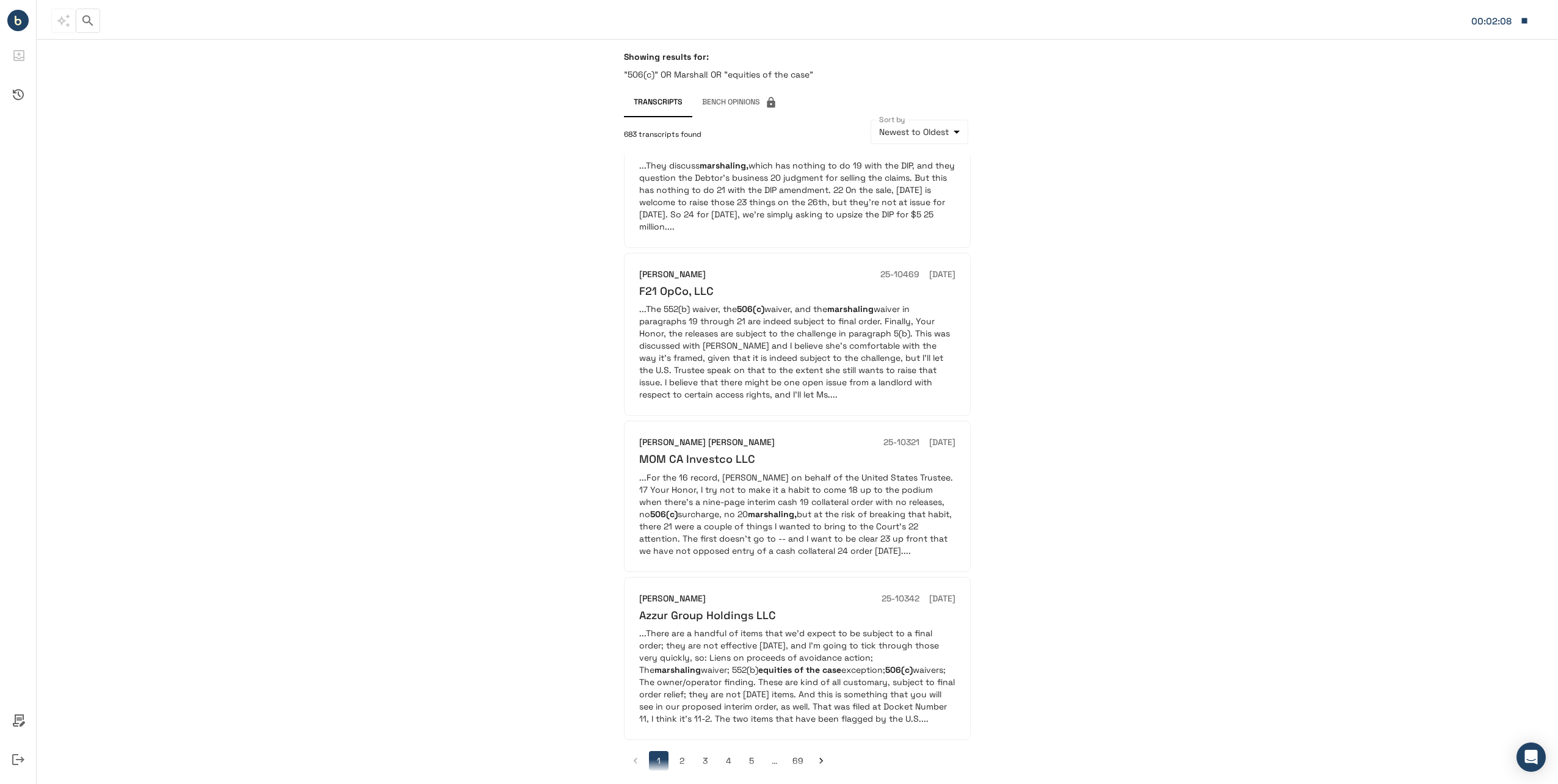
click at [682, 751] on button "2" at bounding box center [682, 761] width 20 height 20
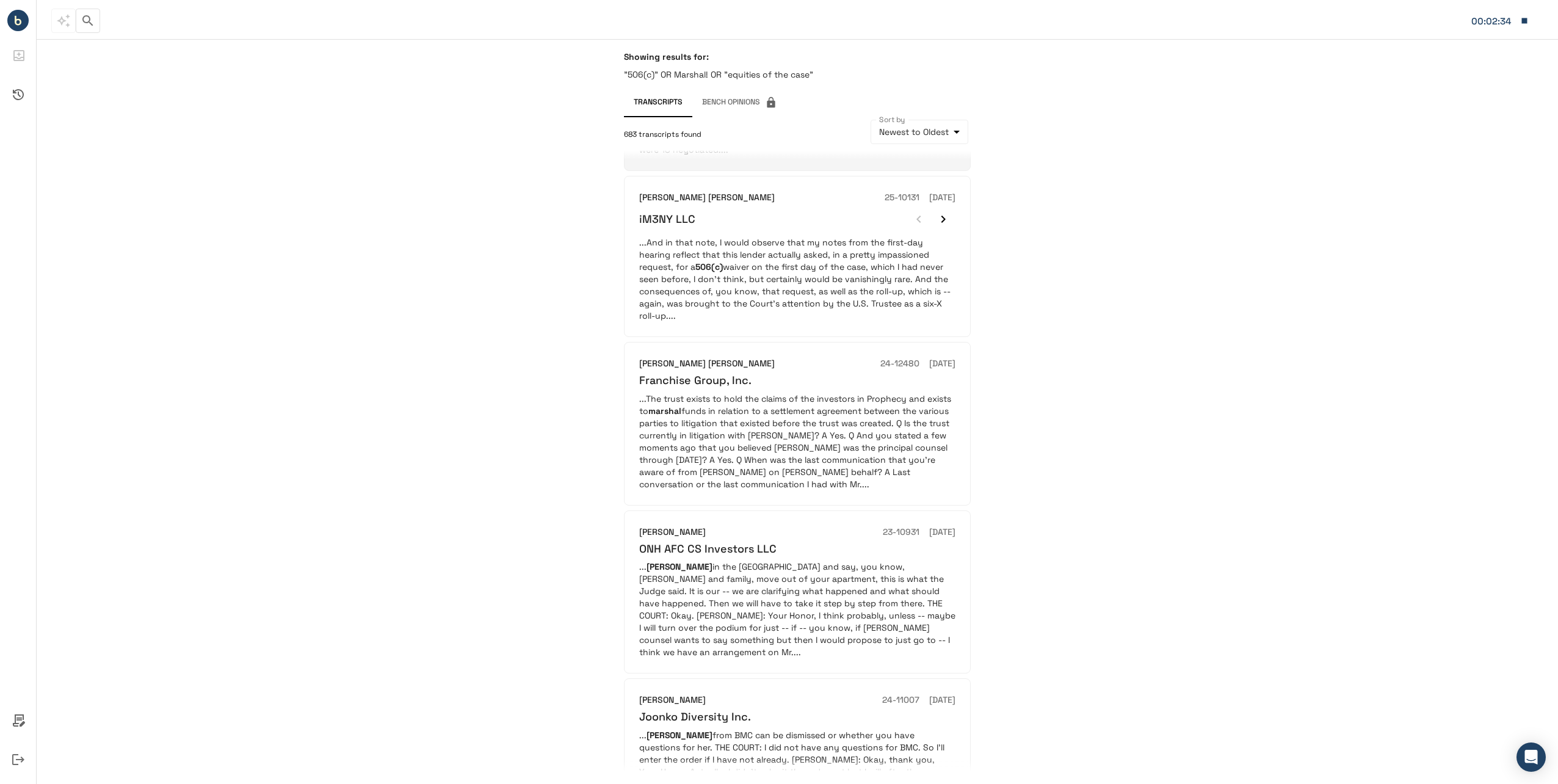
scroll to position [1005, 0]
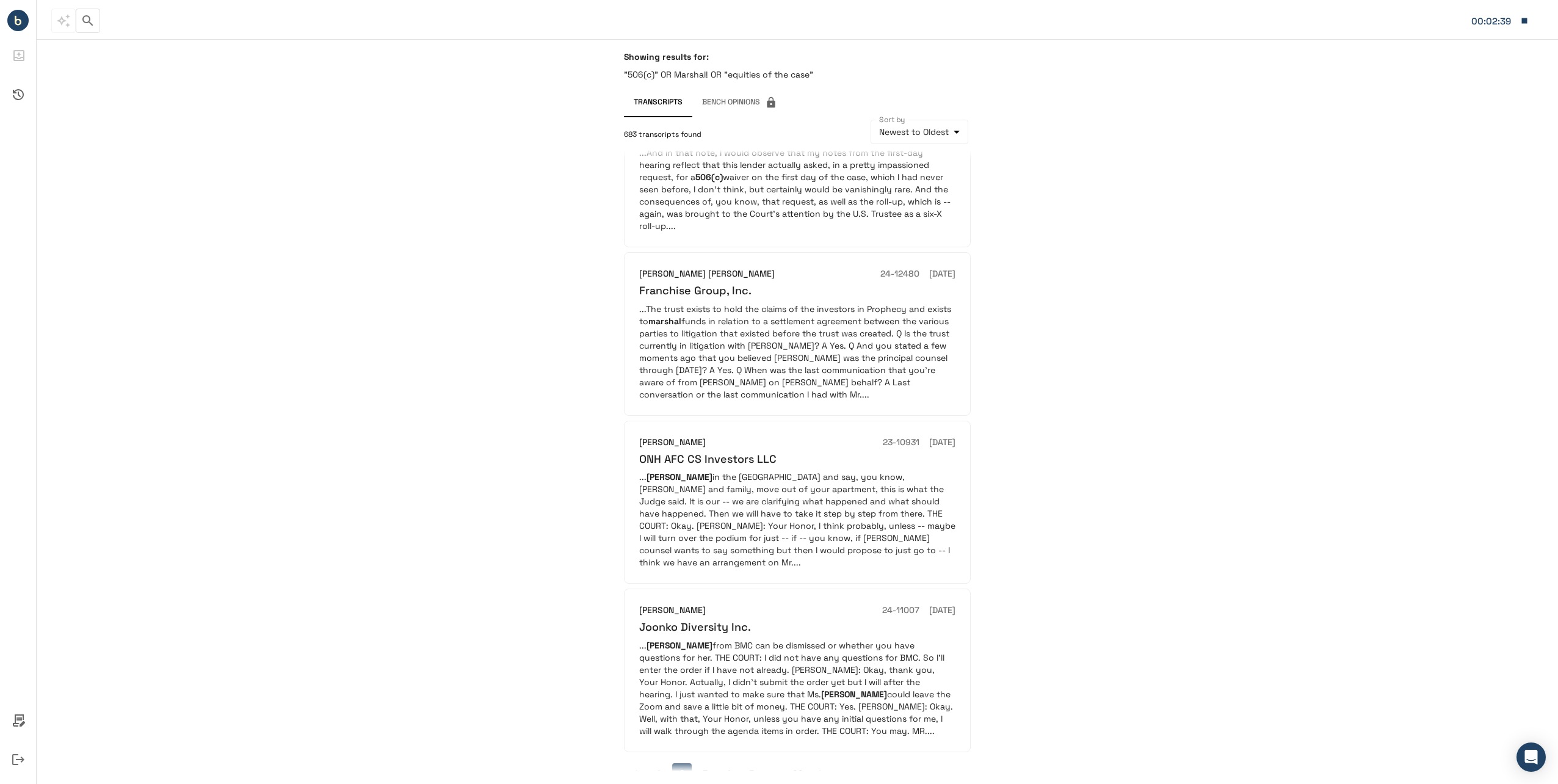
click at [433, 425] on div "**********" at bounding box center [797, 411] width 1521 height 745
click at [707, 763] on button "3" at bounding box center [704, 772] width 20 height 20
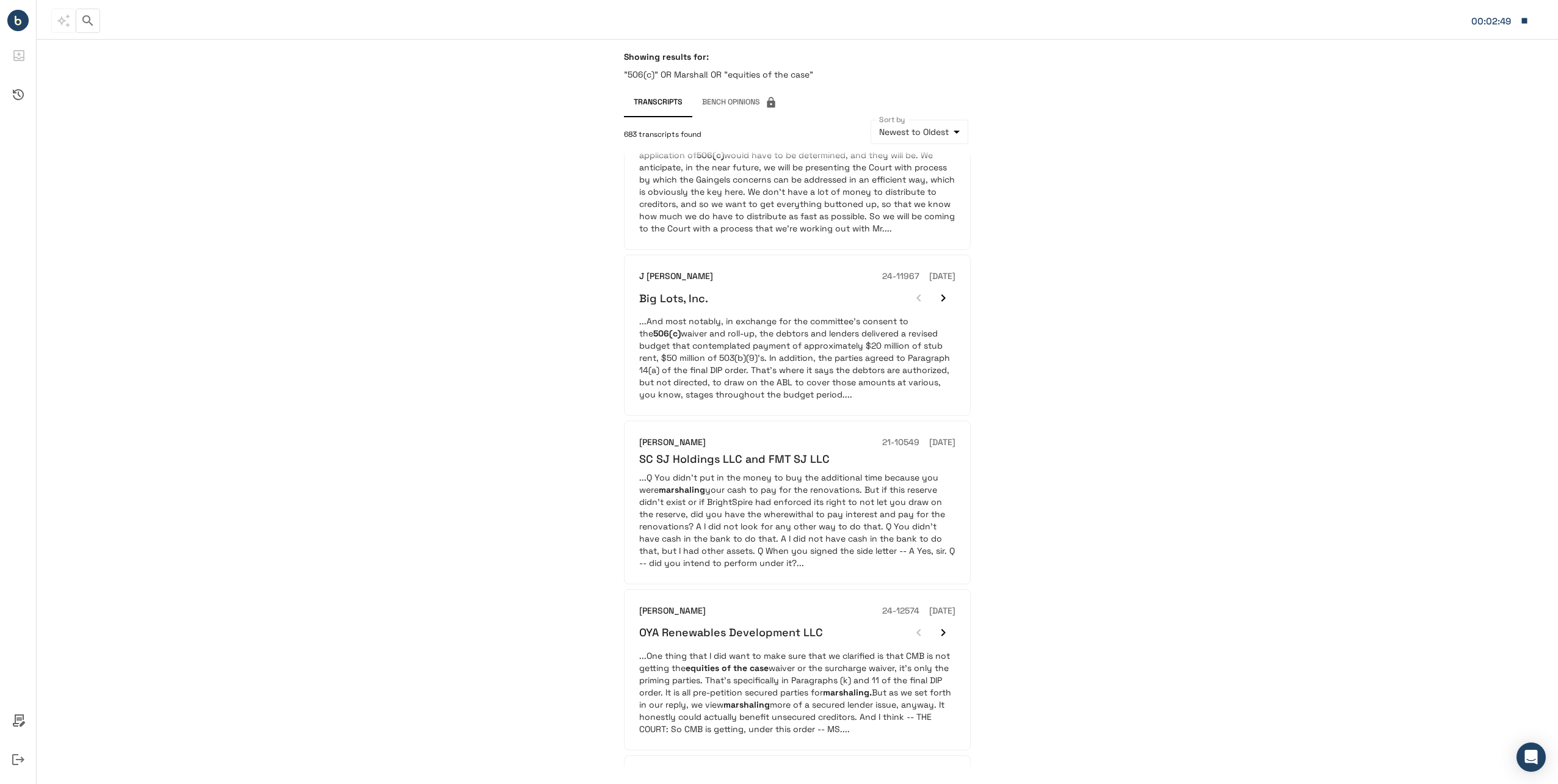
scroll to position [610, 0]
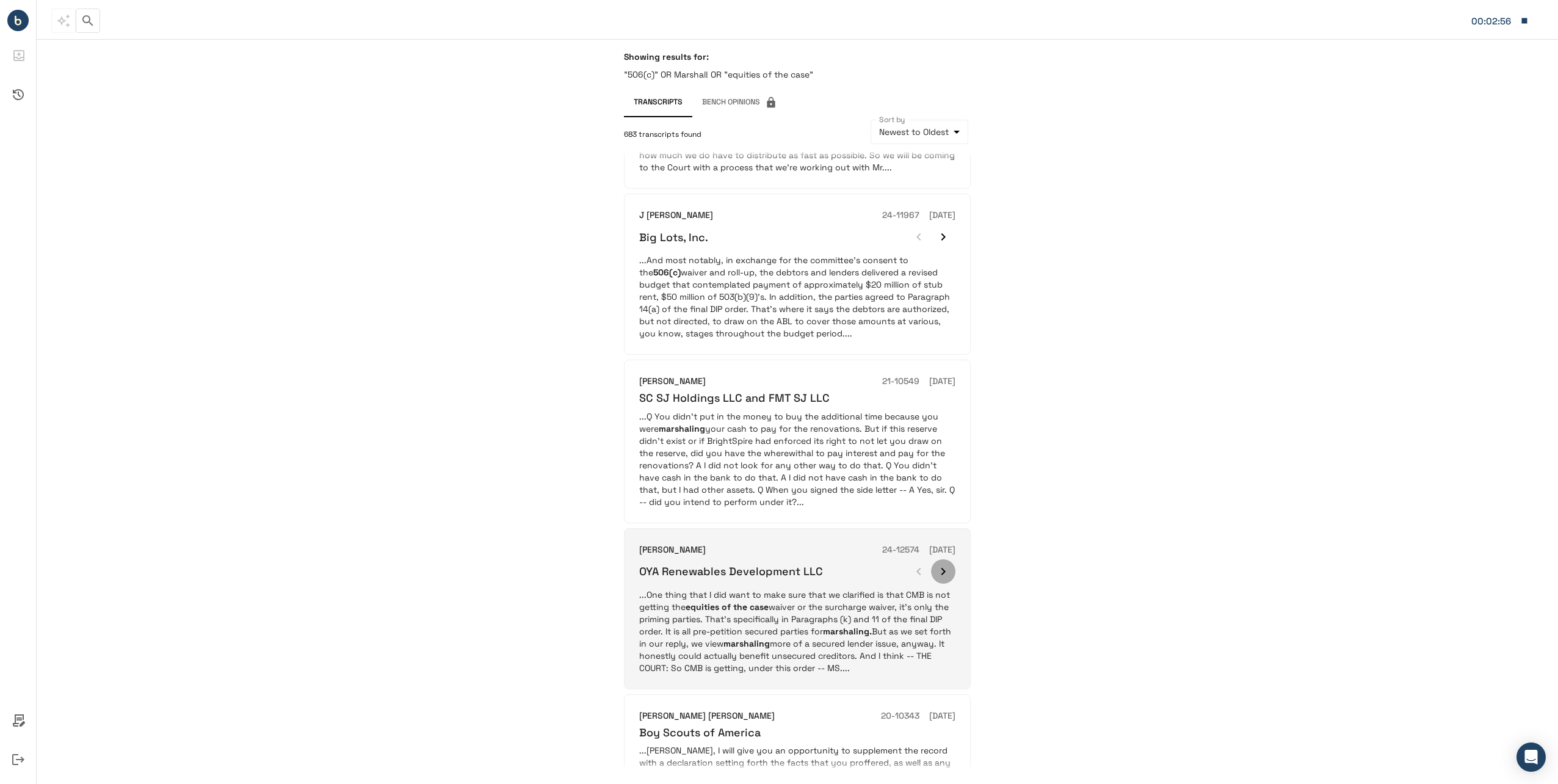
click at [942, 564] on icon "button" at bounding box center [943, 571] width 15 height 15
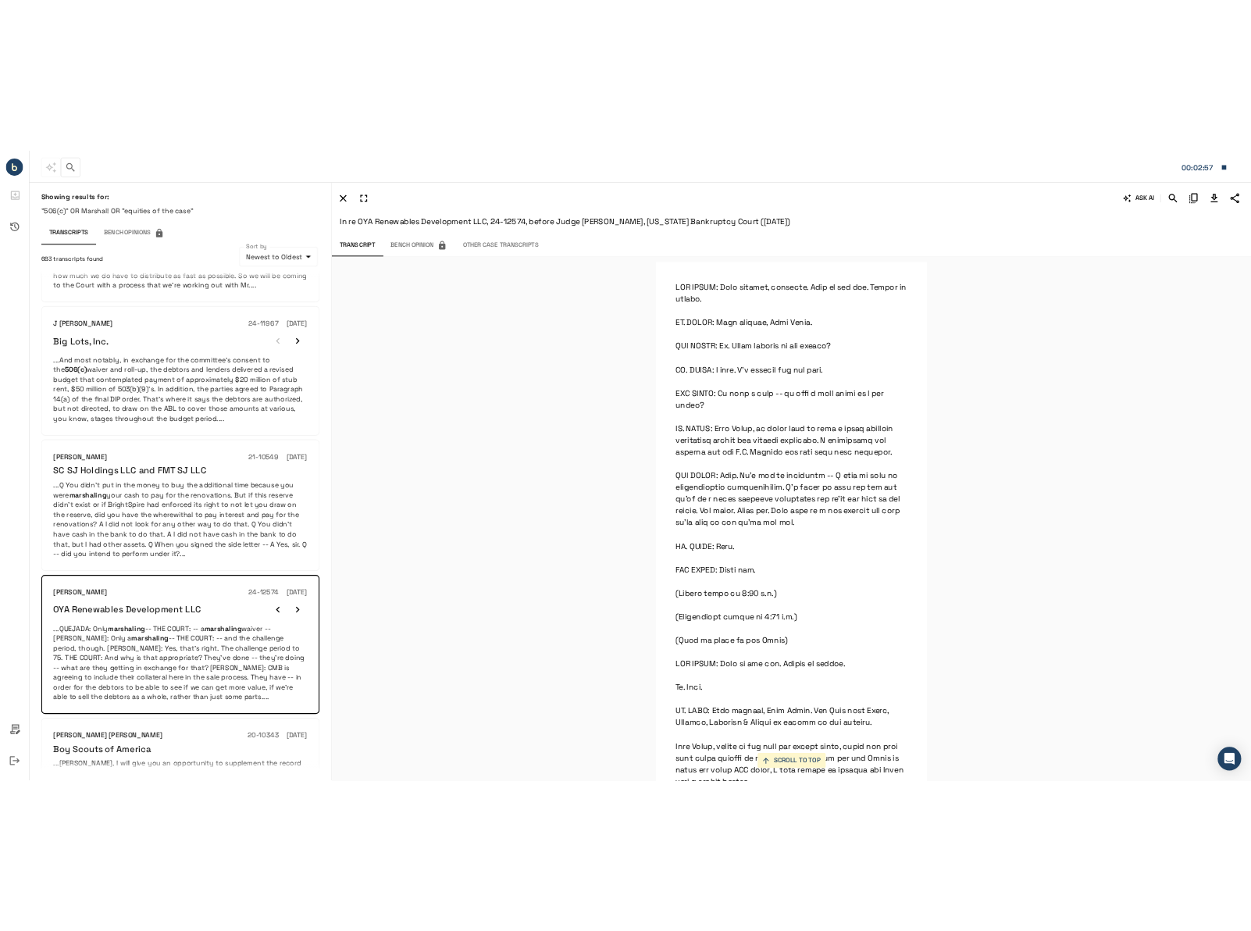
scroll to position [10821, 0]
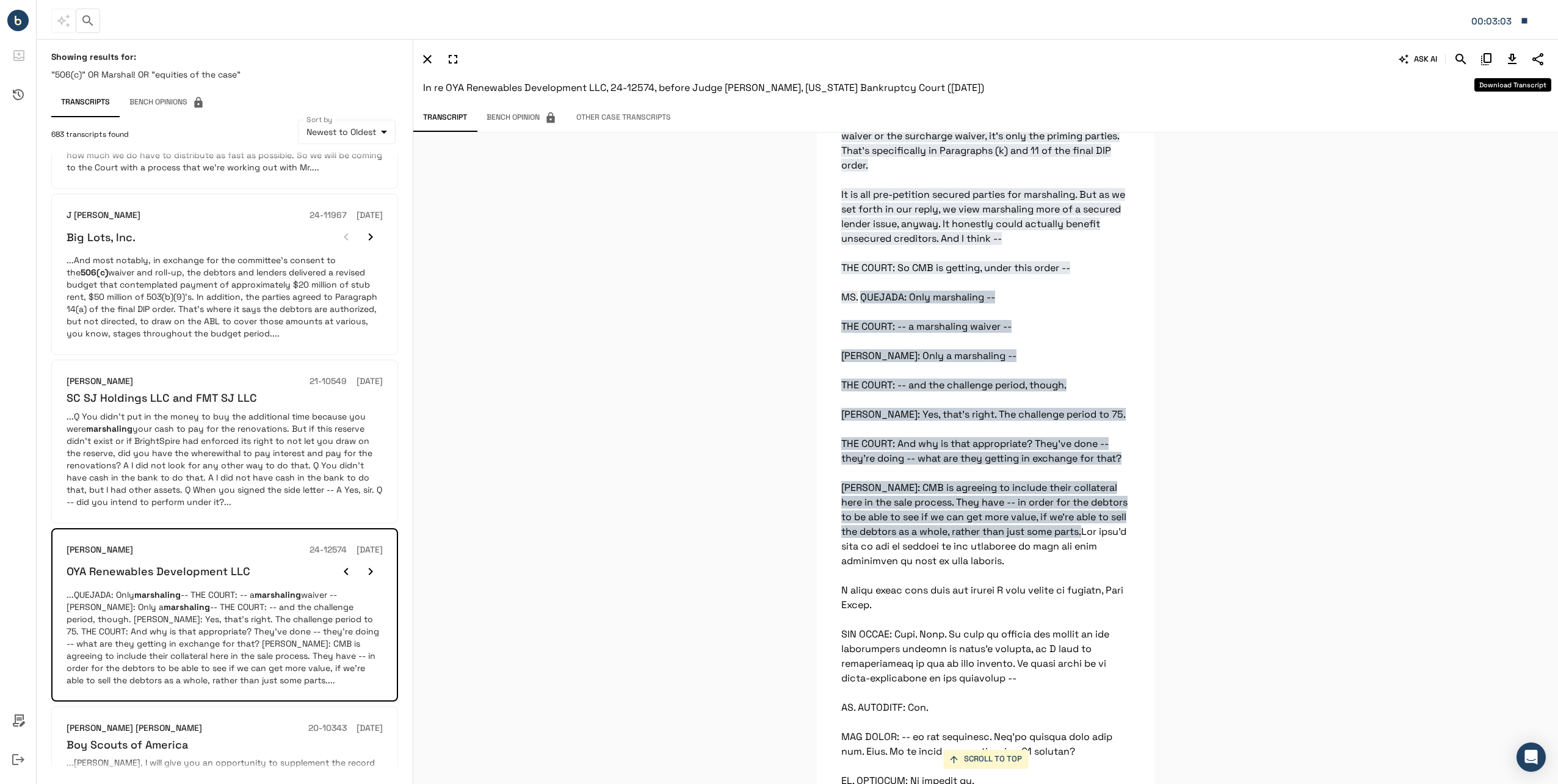
click at [1517, 58] on icon "Download Transcript" at bounding box center [1512, 59] width 15 height 15
click at [1521, 23] on icon "button" at bounding box center [1524, 21] width 11 height 11
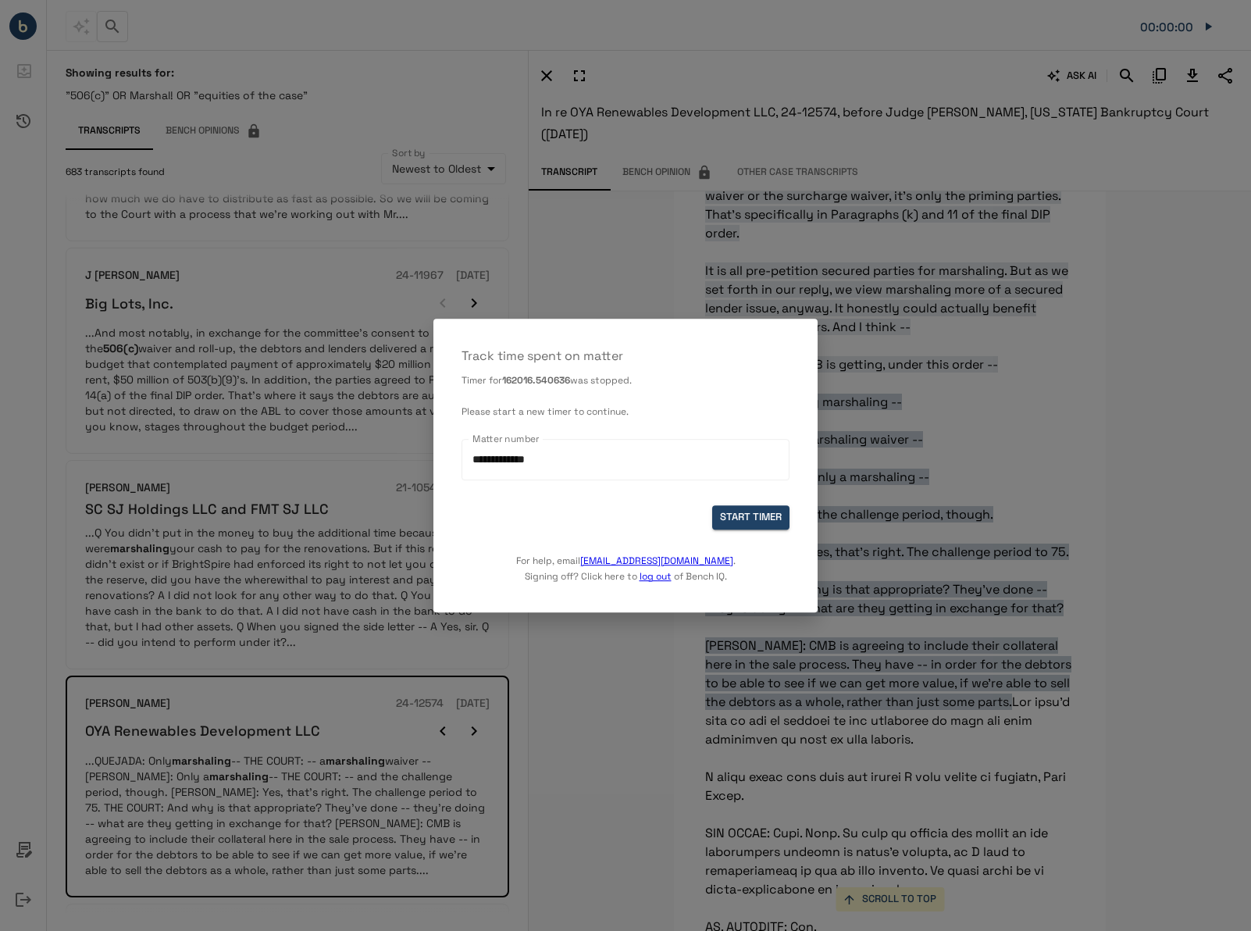
click at [593, 366] on div "**********" at bounding box center [625, 466] width 384 height 294
